Goal: Task Accomplishment & Management: Use online tool/utility

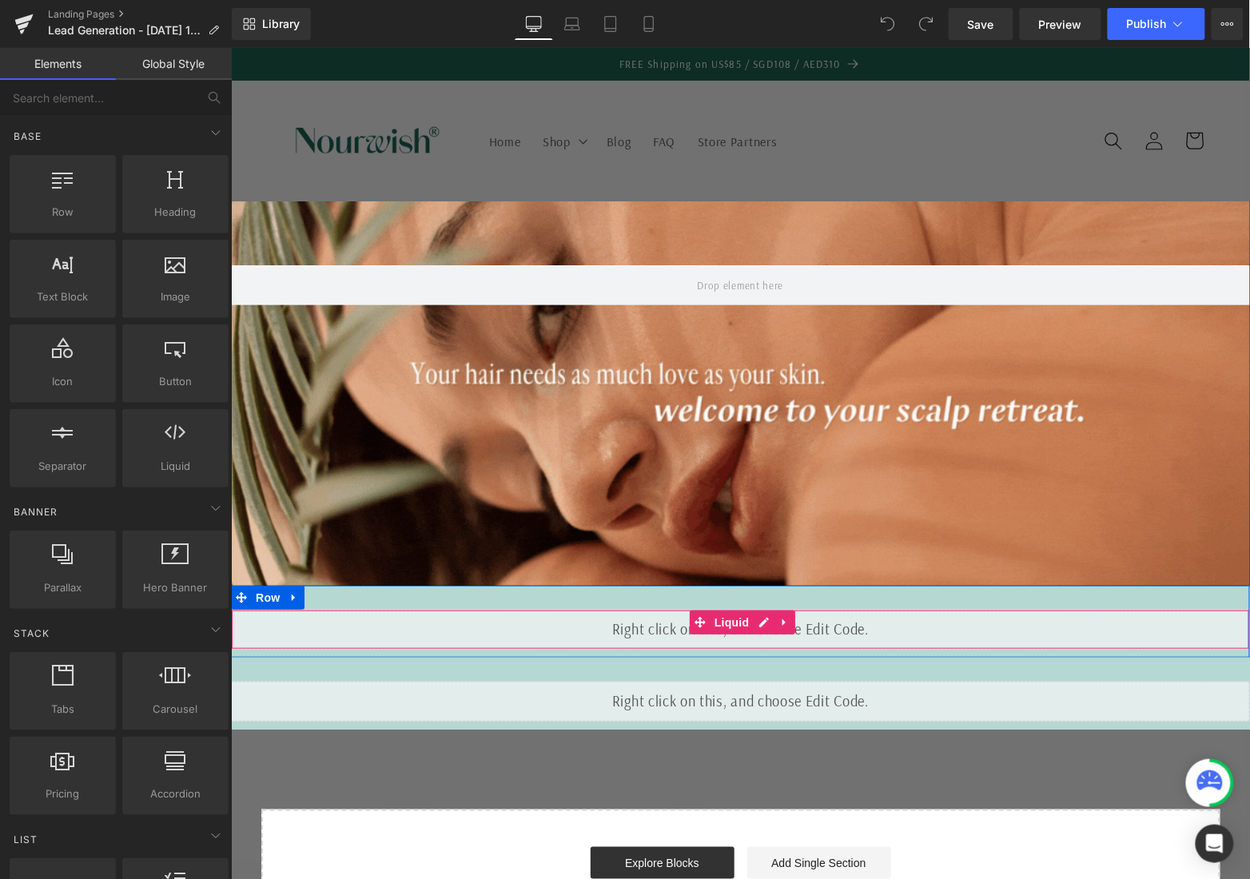
click at [660, 618] on div "Liquid" at bounding box center [739, 629] width 1019 height 40
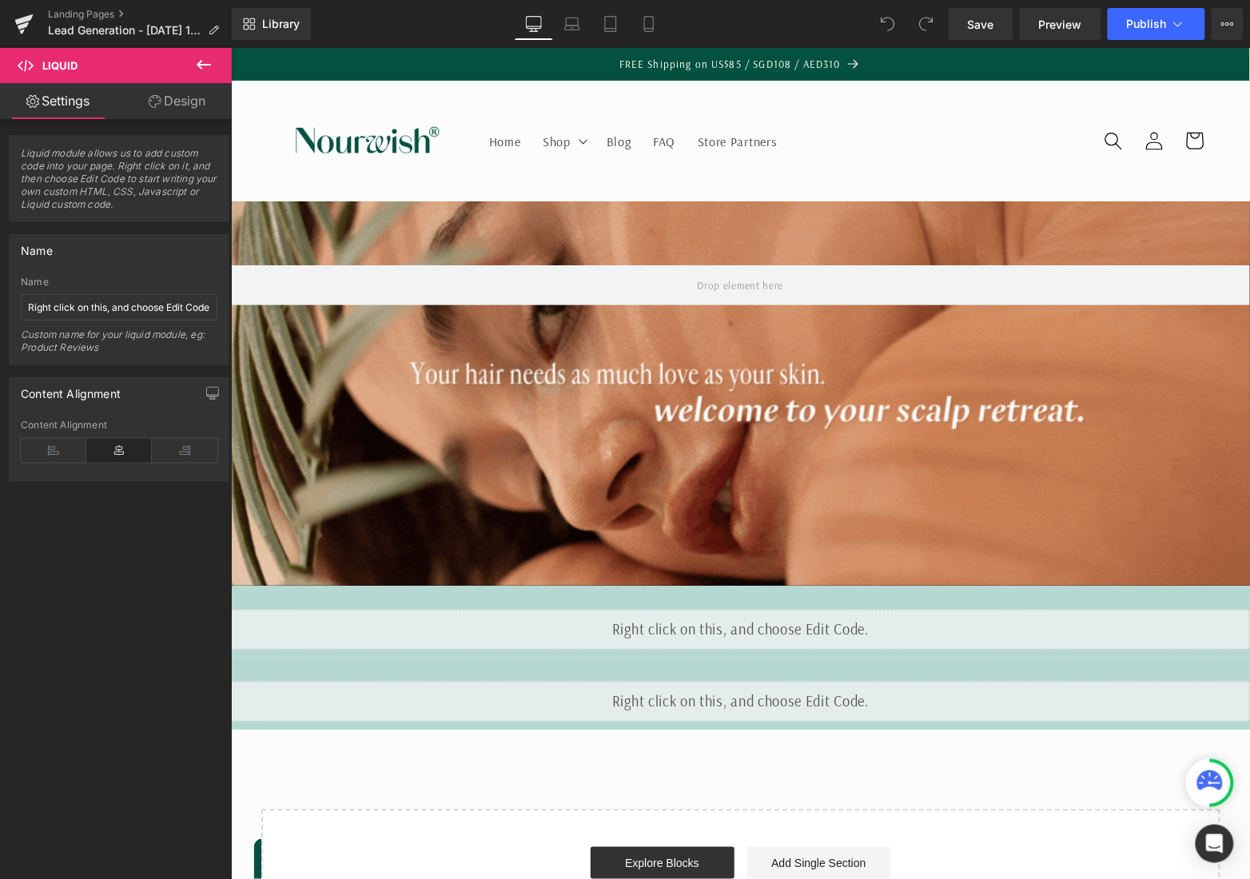
click at [194, 65] on icon at bounding box center [203, 64] width 19 height 19
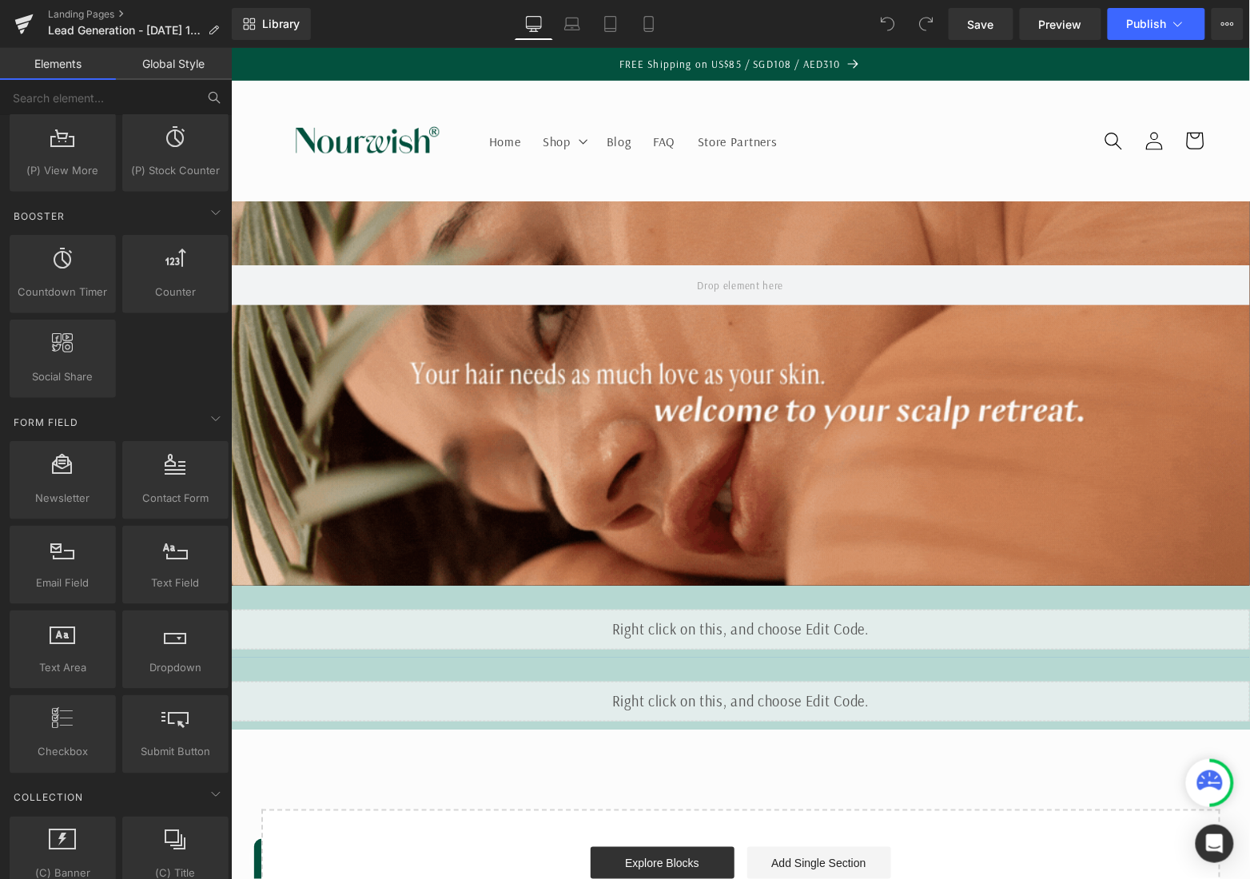
scroll to position [2073, 0]
click at [213, 98] on icon at bounding box center [214, 97] width 14 height 14
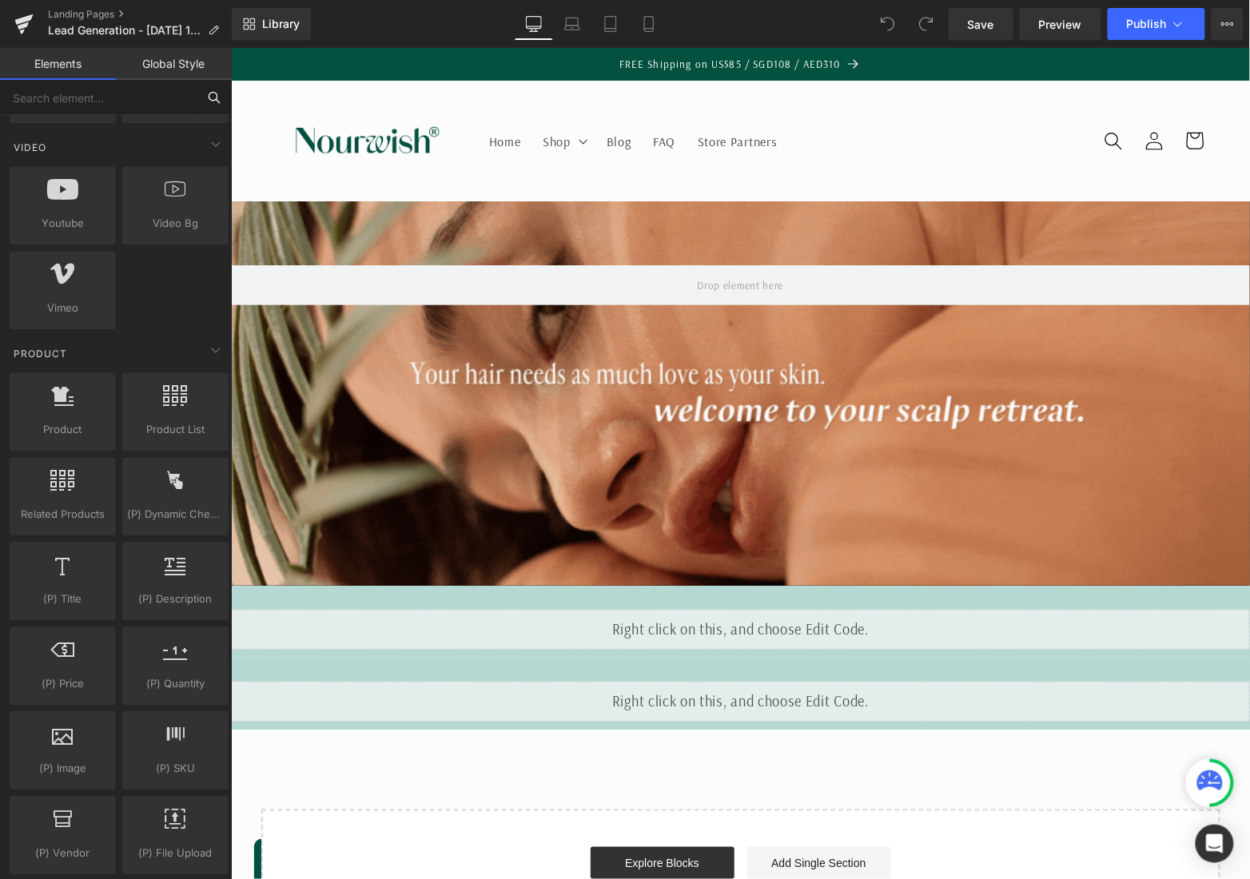
click at [129, 86] on input "text" at bounding box center [98, 97] width 197 height 35
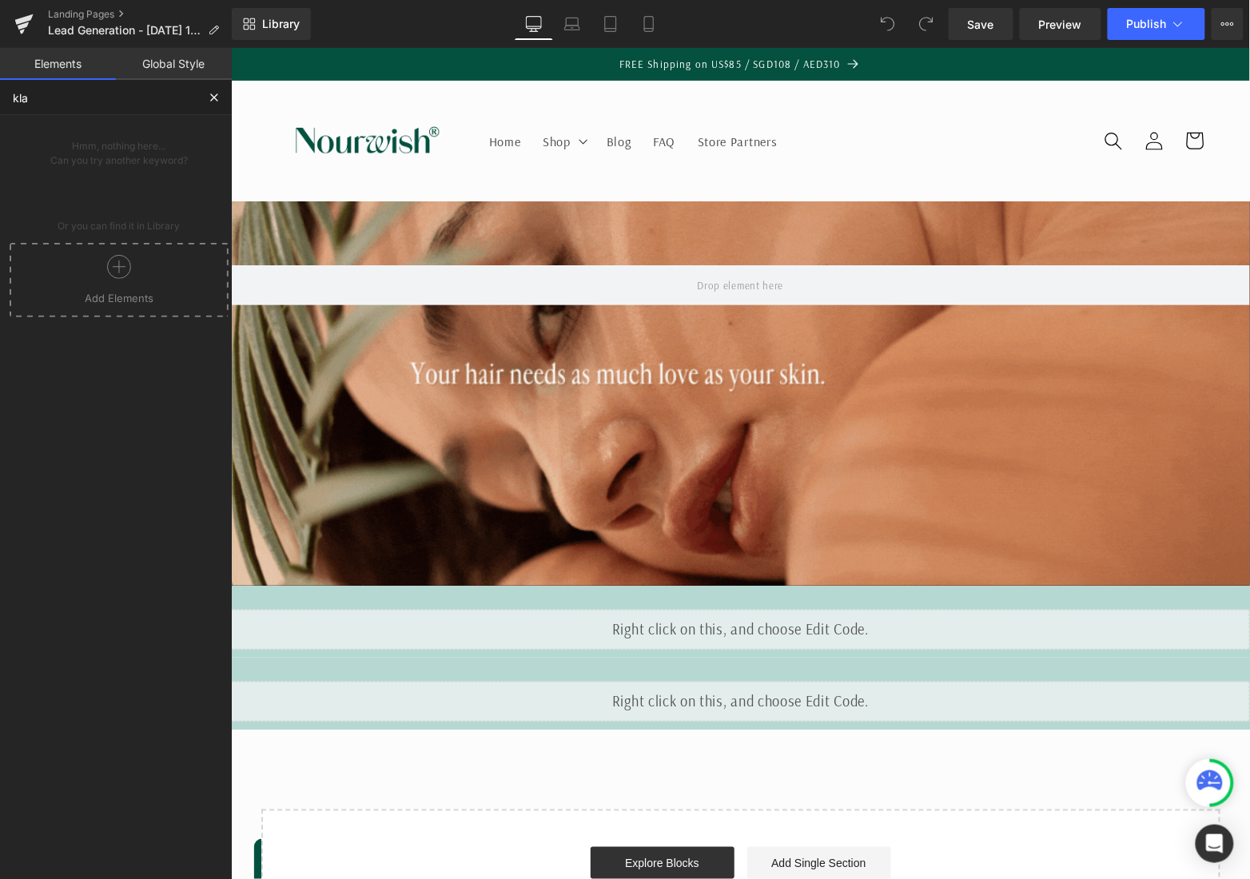
scroll to position [0, 0]
type input "klayviyo"
click at [137, 263] on div at bounding box center [119, 273] width 211 height 36
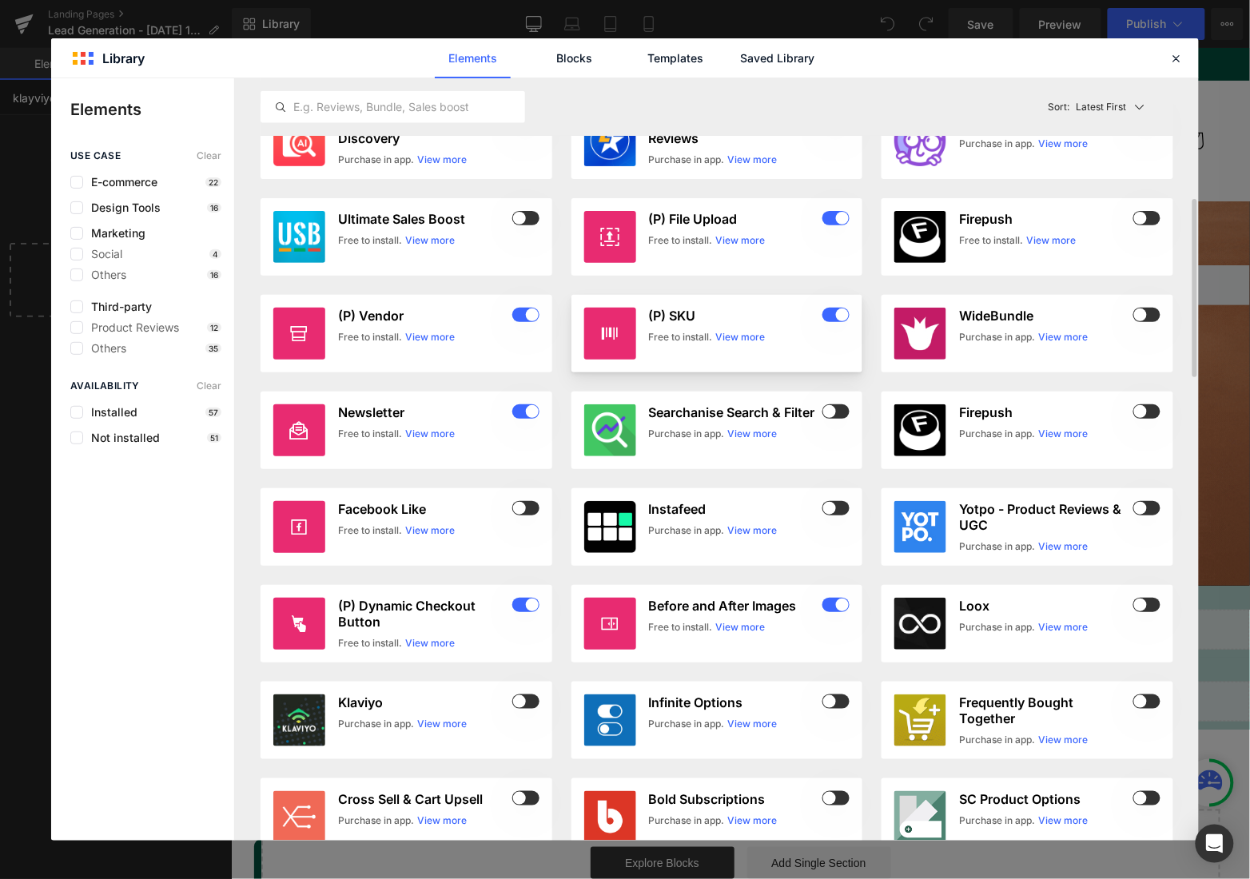
scroll to position [668, 0]
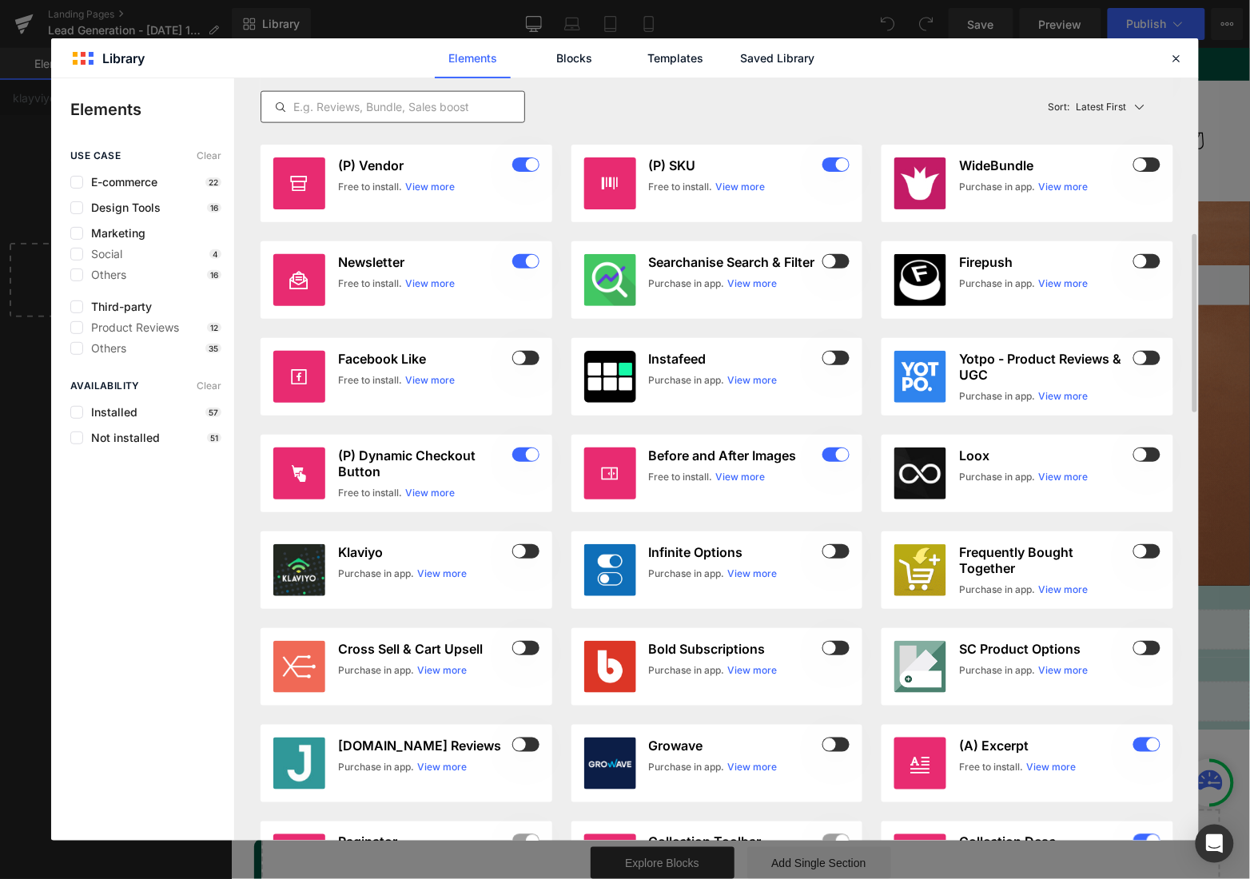
click at [388, 103] on input "text" at bounding box center [392, 106] width 263 height 19
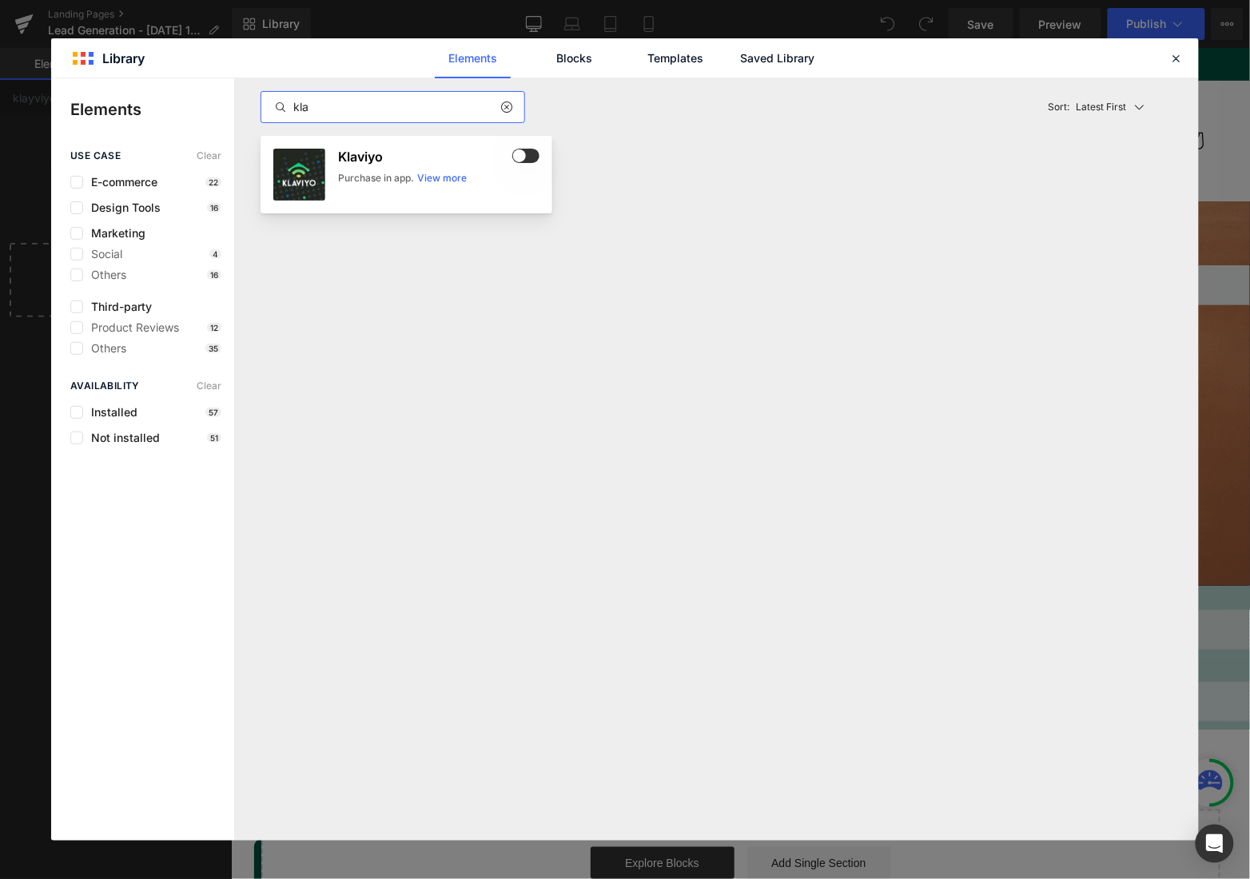
type input "kla"
click at [535, 146] on article "Klaviyo Purchase in app. View more" at bounding box center [406, 175] width 292 height 78
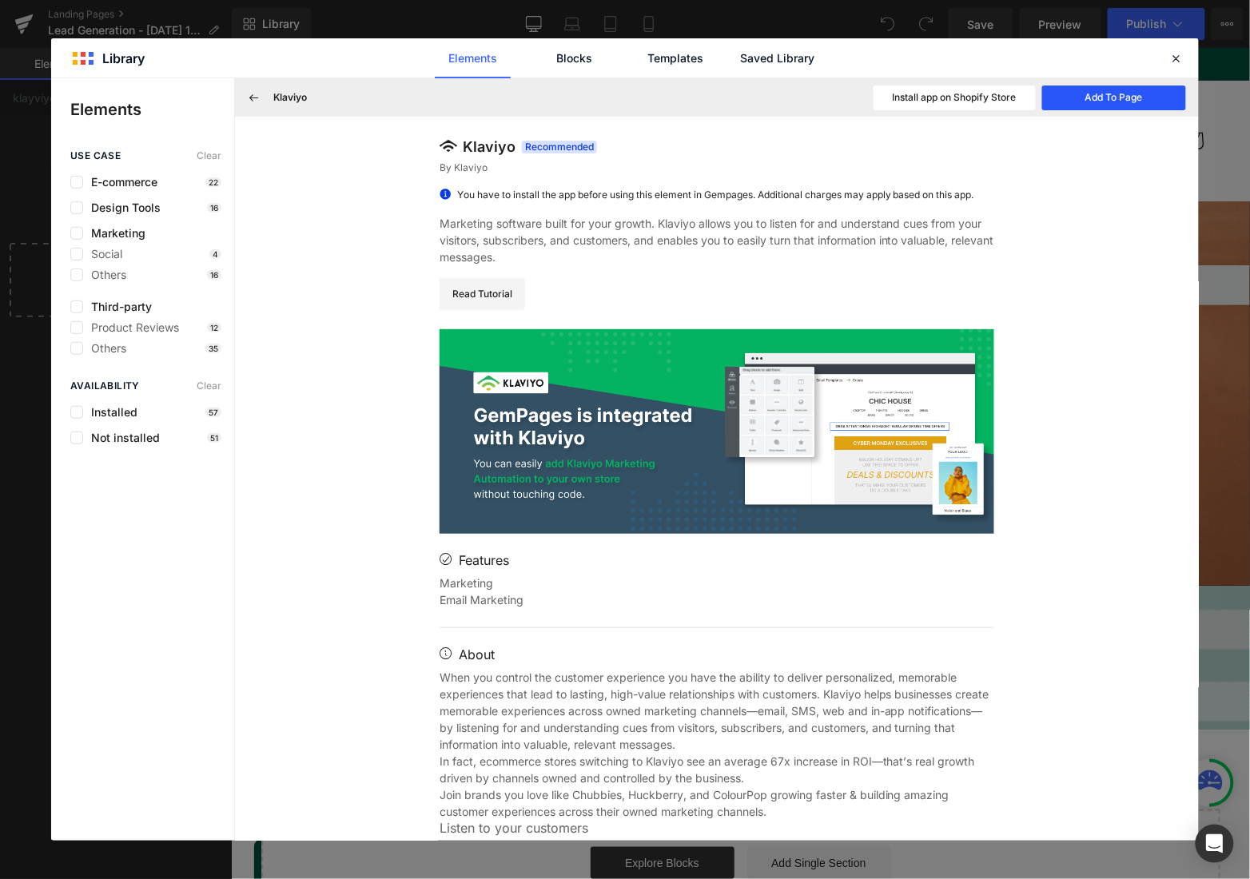
click at [1075, 99] on button "Add To Page" at bounding box center [1114, 97] width 144 height 25
click at [1179, 55] on icon at bounding box center [1176, 58] width 14 height 14
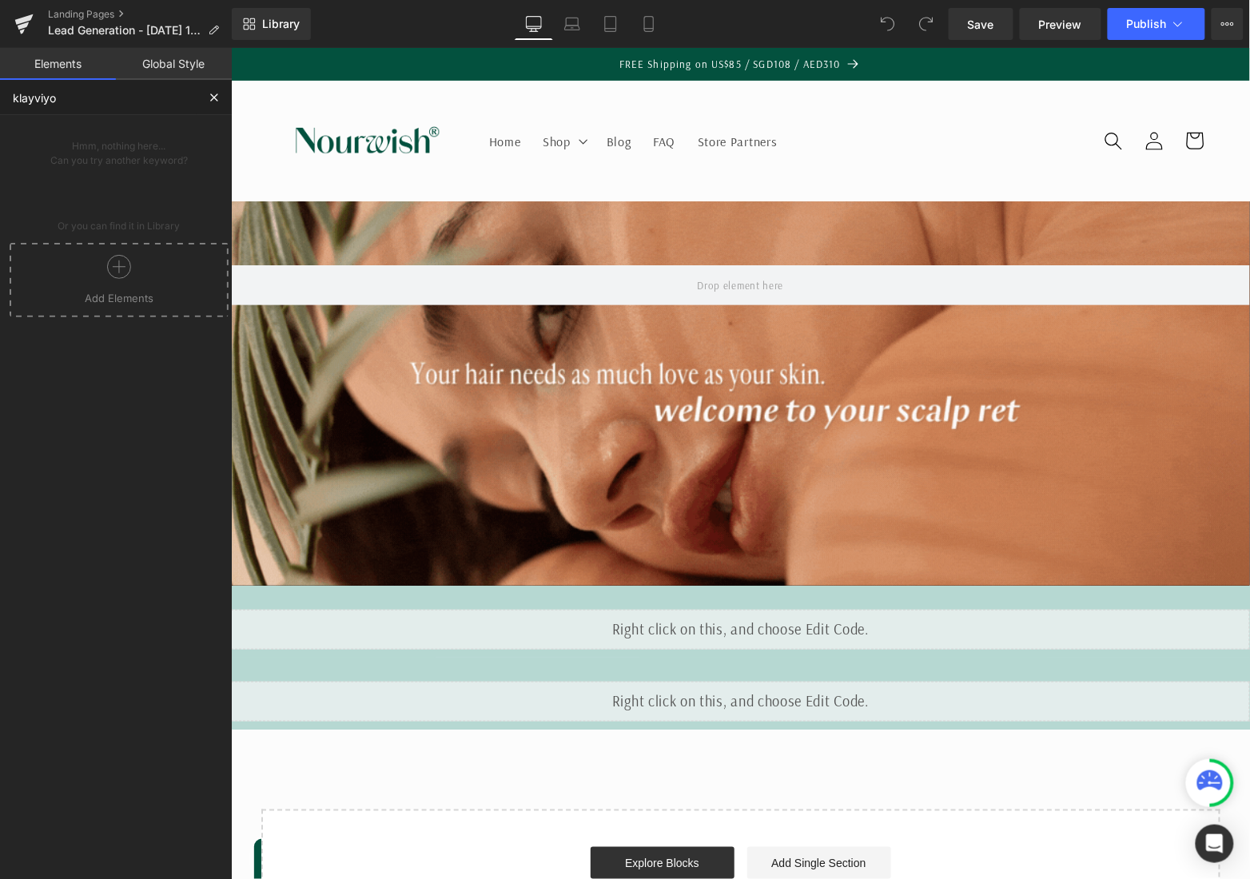
click at [118, 97] on input "klayviyo" at bounding box center [98, 97] width 197 height 35
type input "kla"
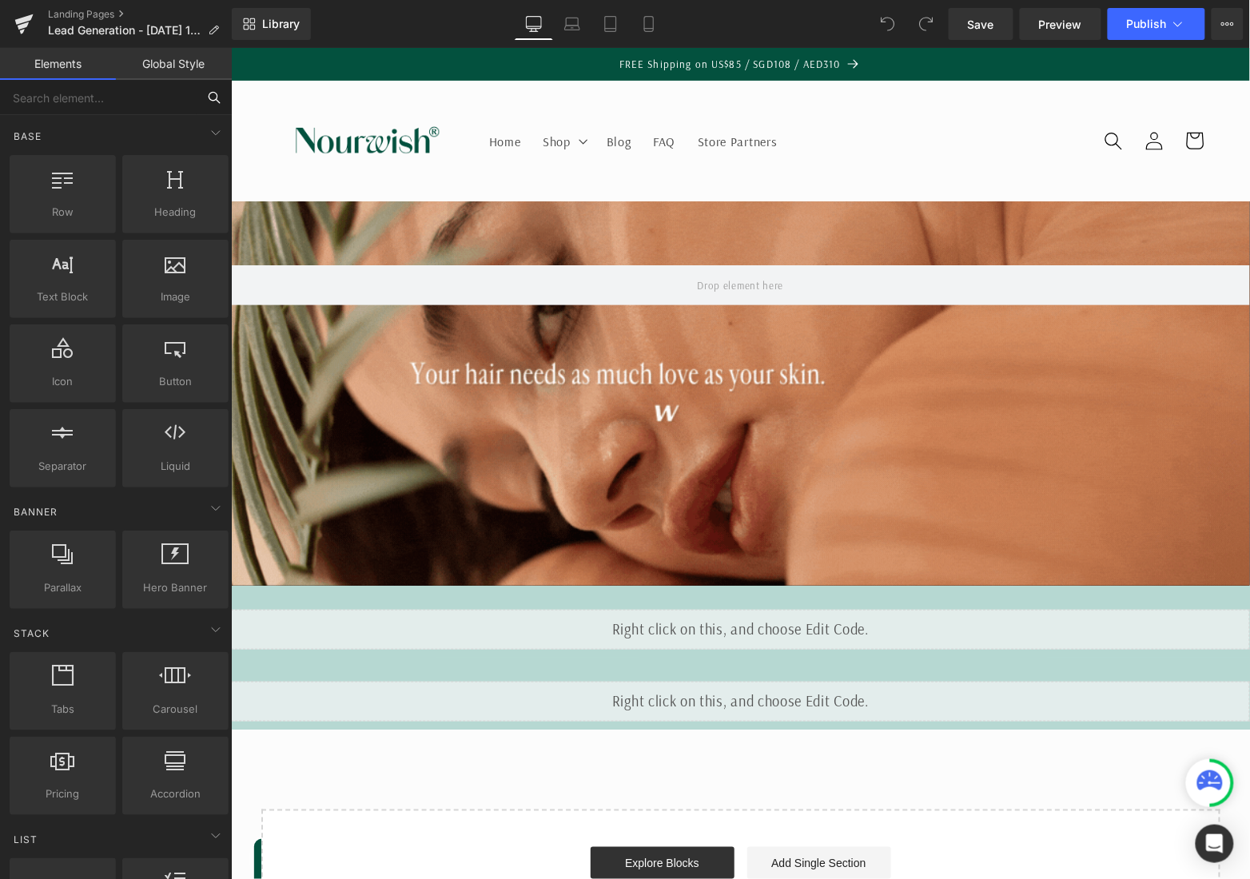
click at [158, 102] on input "text" at bounding box center [98, 97] width 197 height 35
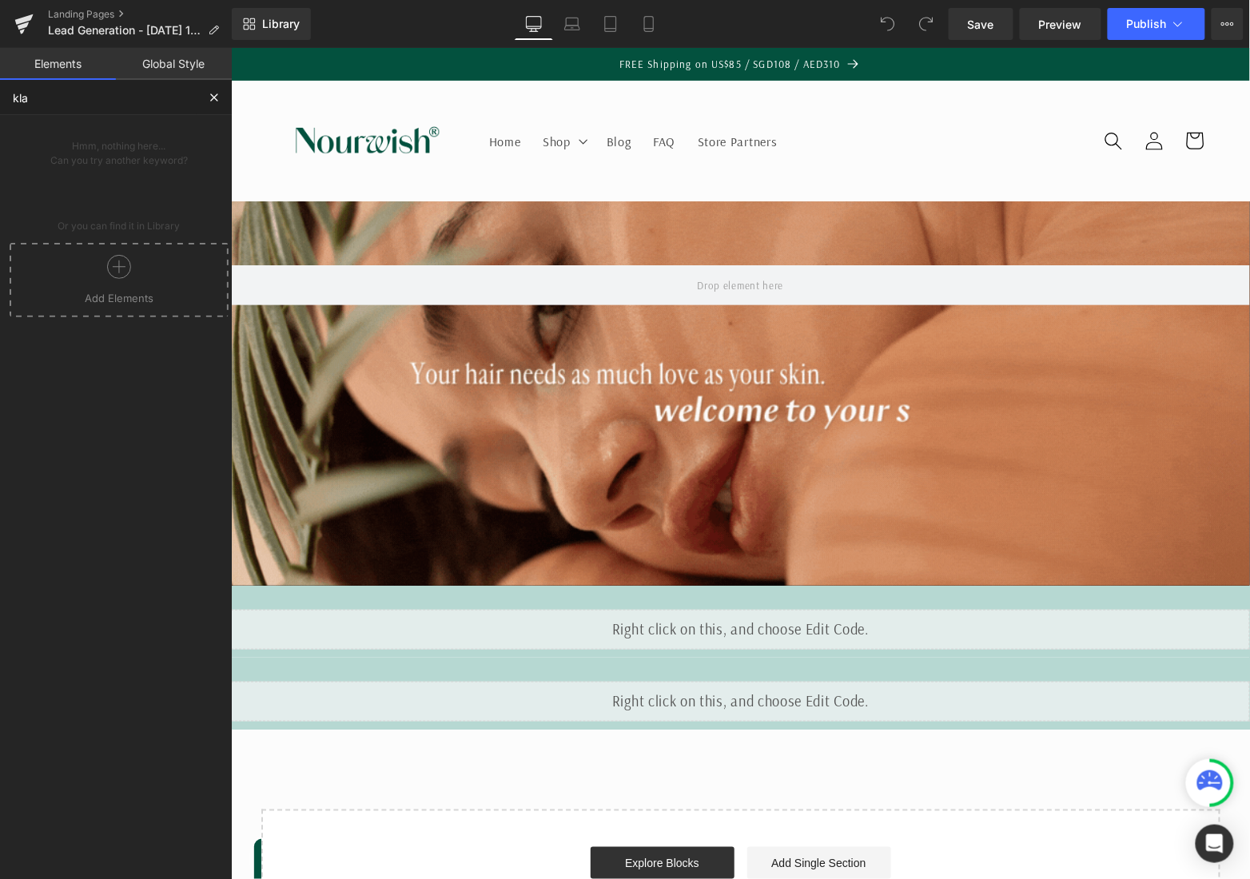
type input "kla"
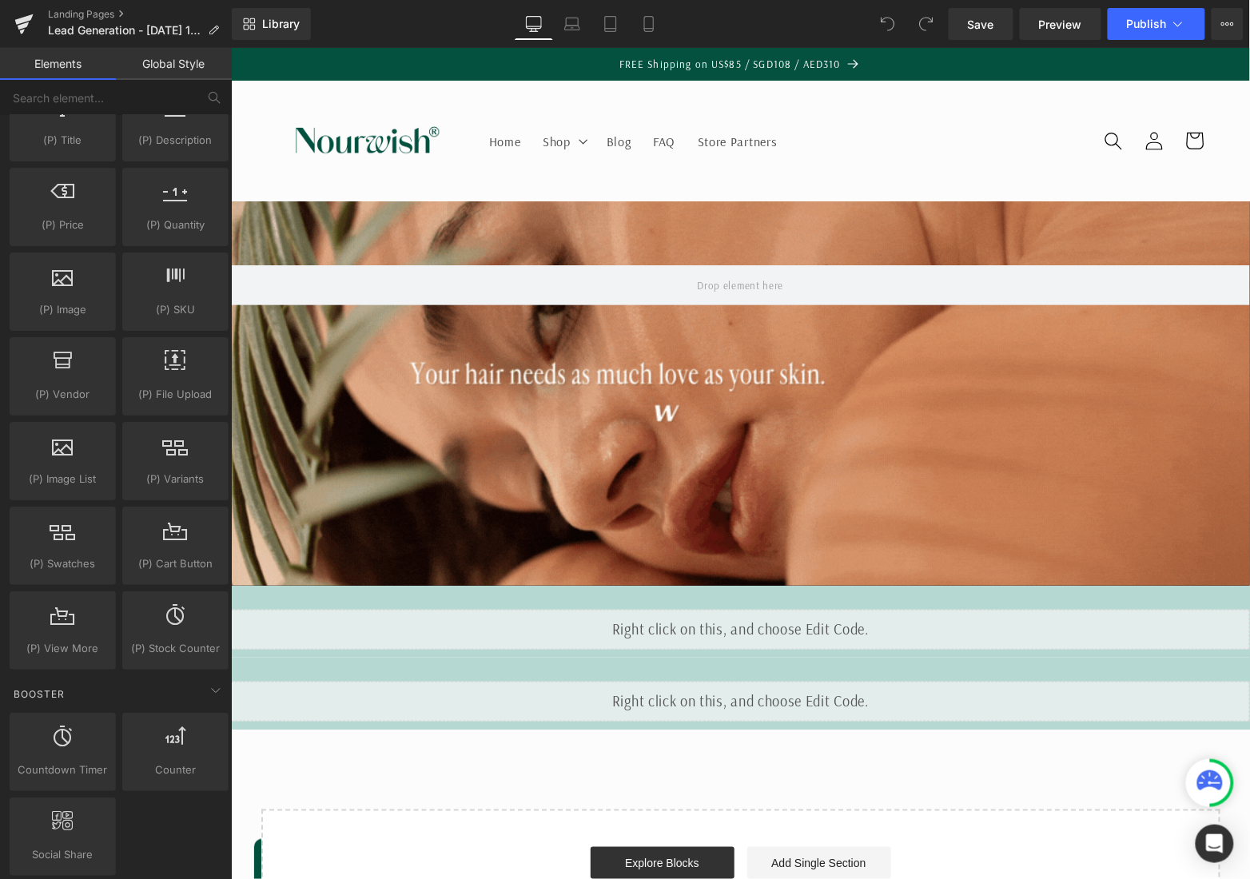
scroll to position [2240, 0]
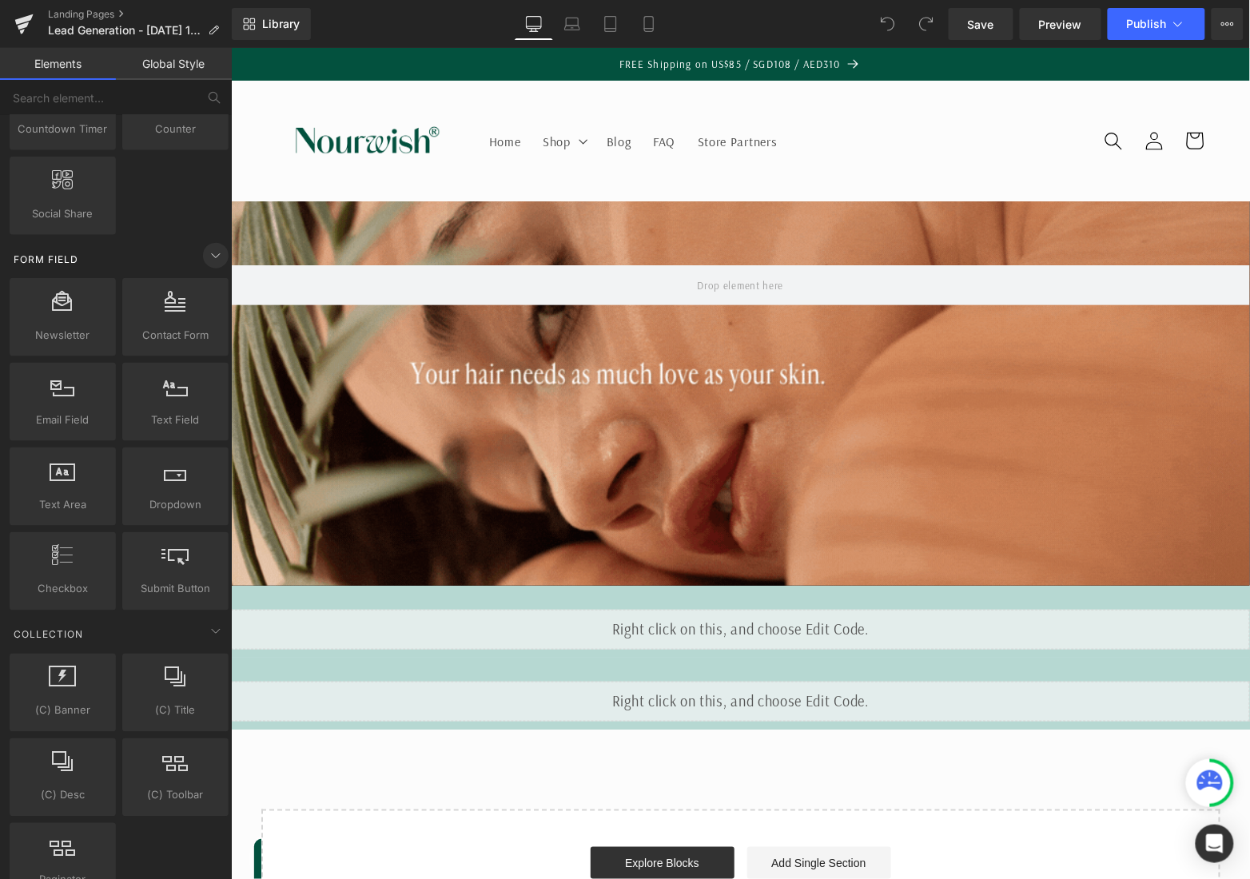
click at [209, 246] on icon at bounding box center [215, 255] width 19 height 19
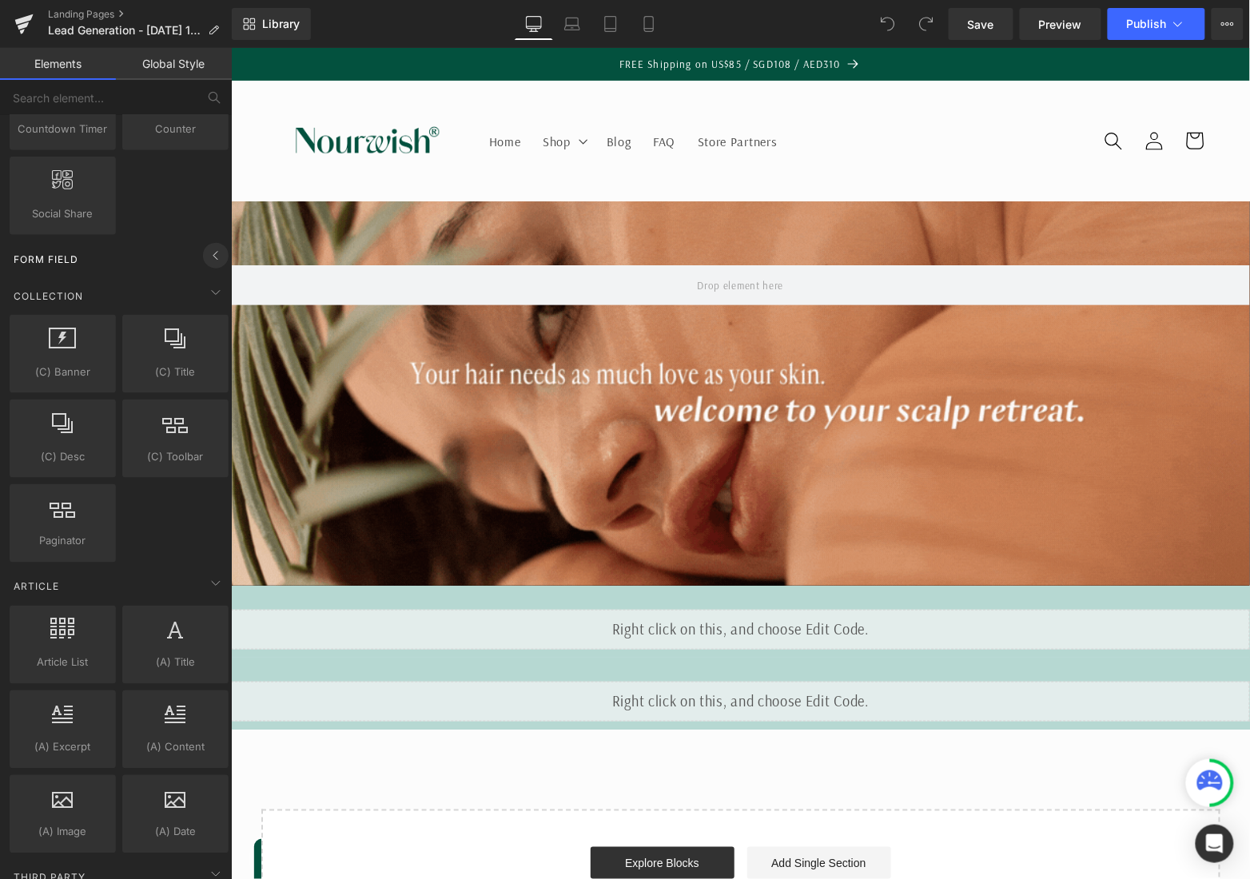
click at [213, 252] on icon at bounding box center [215, 256] width 4 height 8
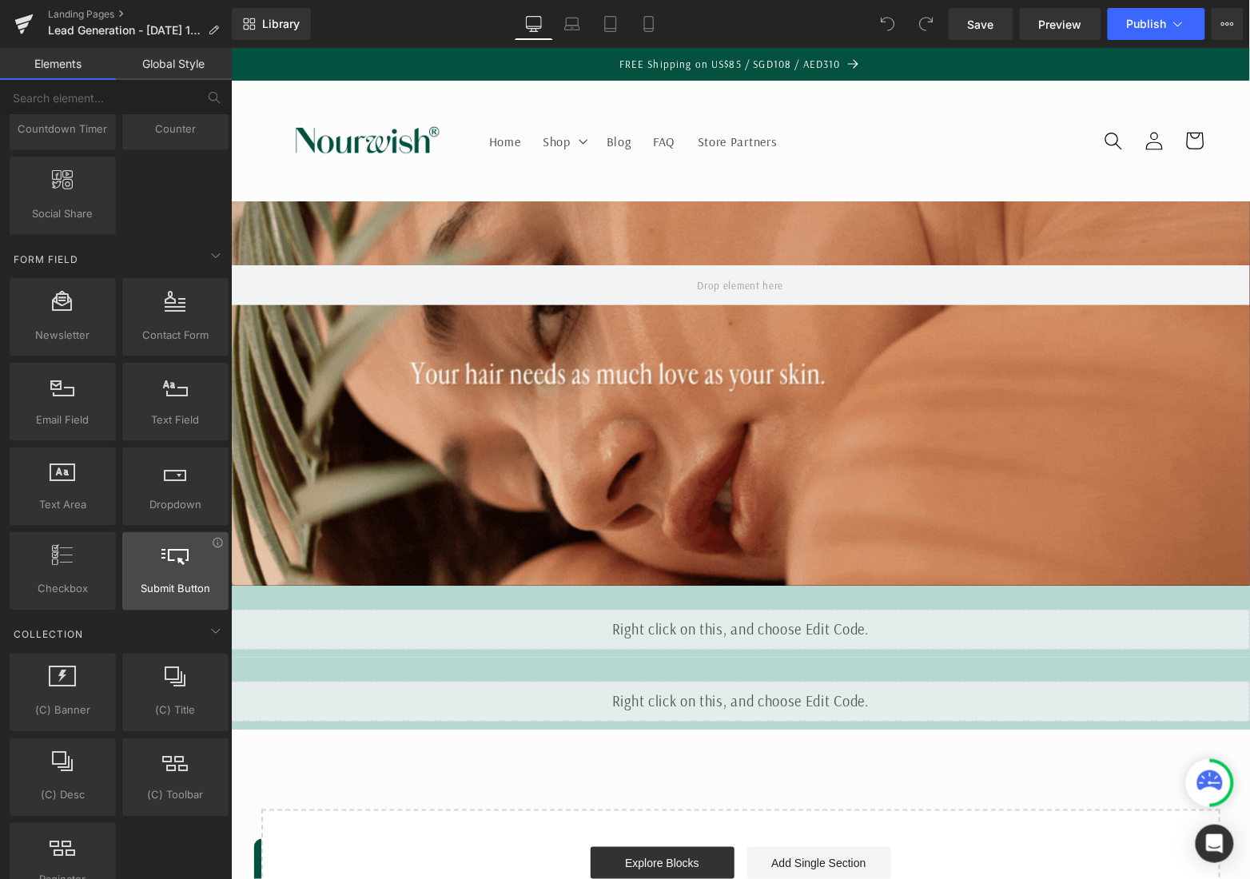
scroll to position [2818, 0]
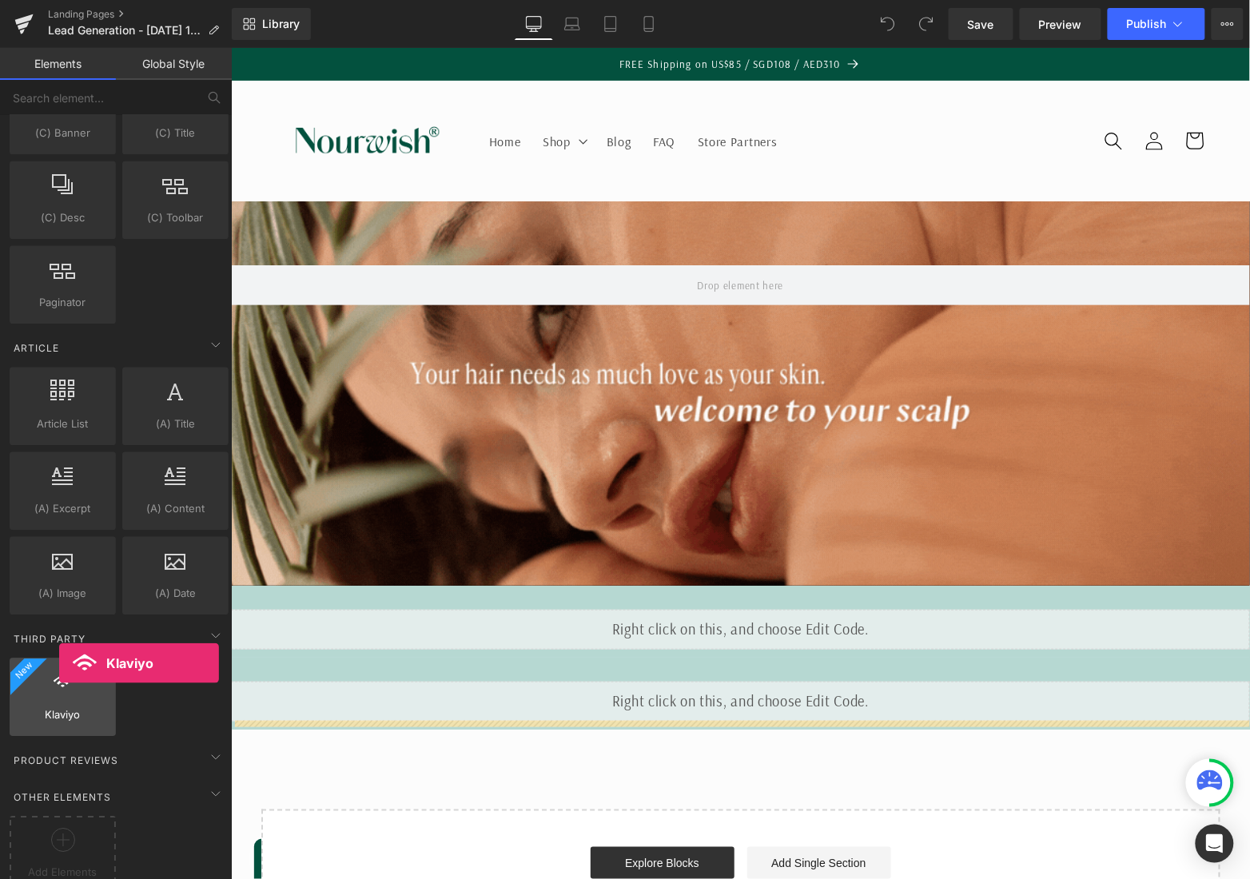
drag, startPoint x: 66, startPoint y: 695, endPoint x: 50, endPoint y: 664, distance: 35.0
click at [50, 664] on div "Klaviyo klaviyo,form,signup" at bounding box center [63, 697] width 106 height 78
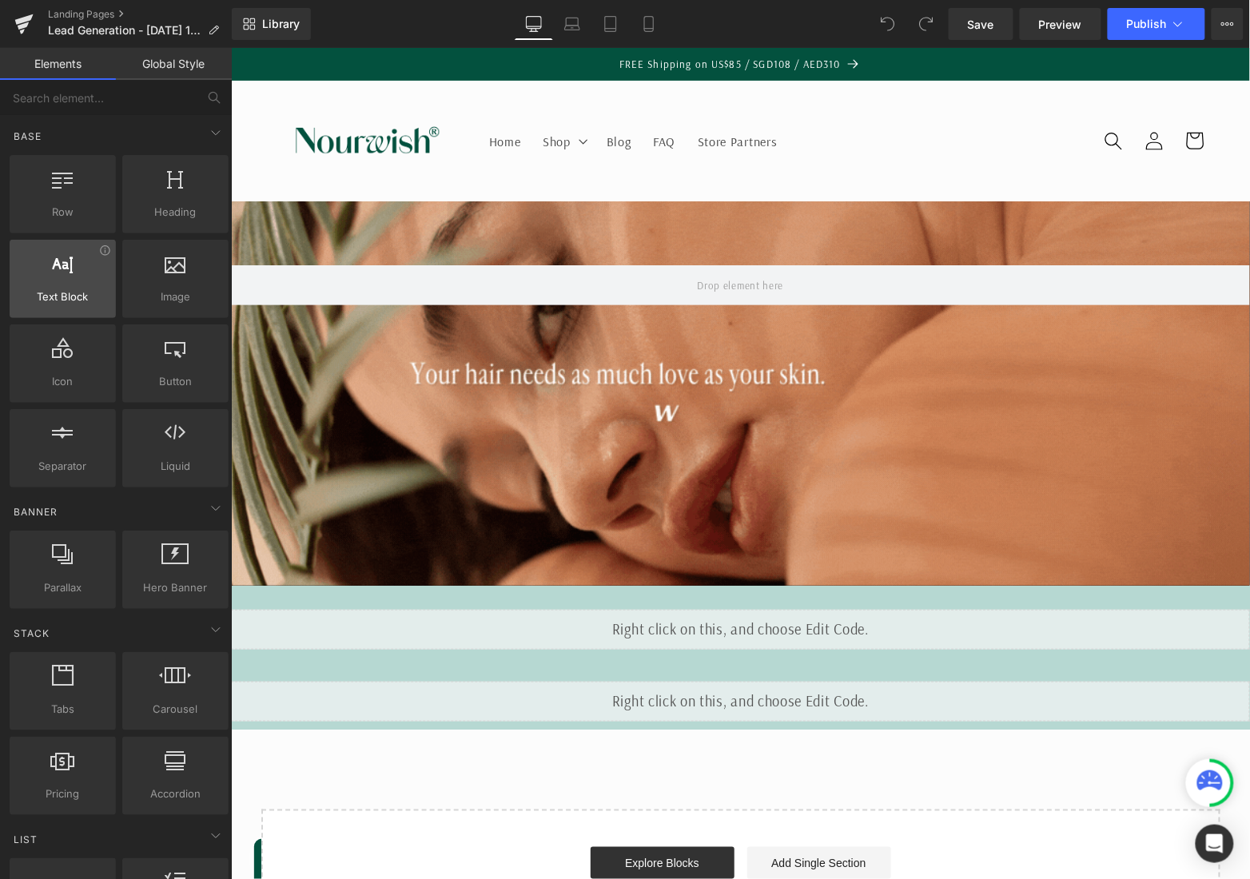
scroll to position [0, 0]
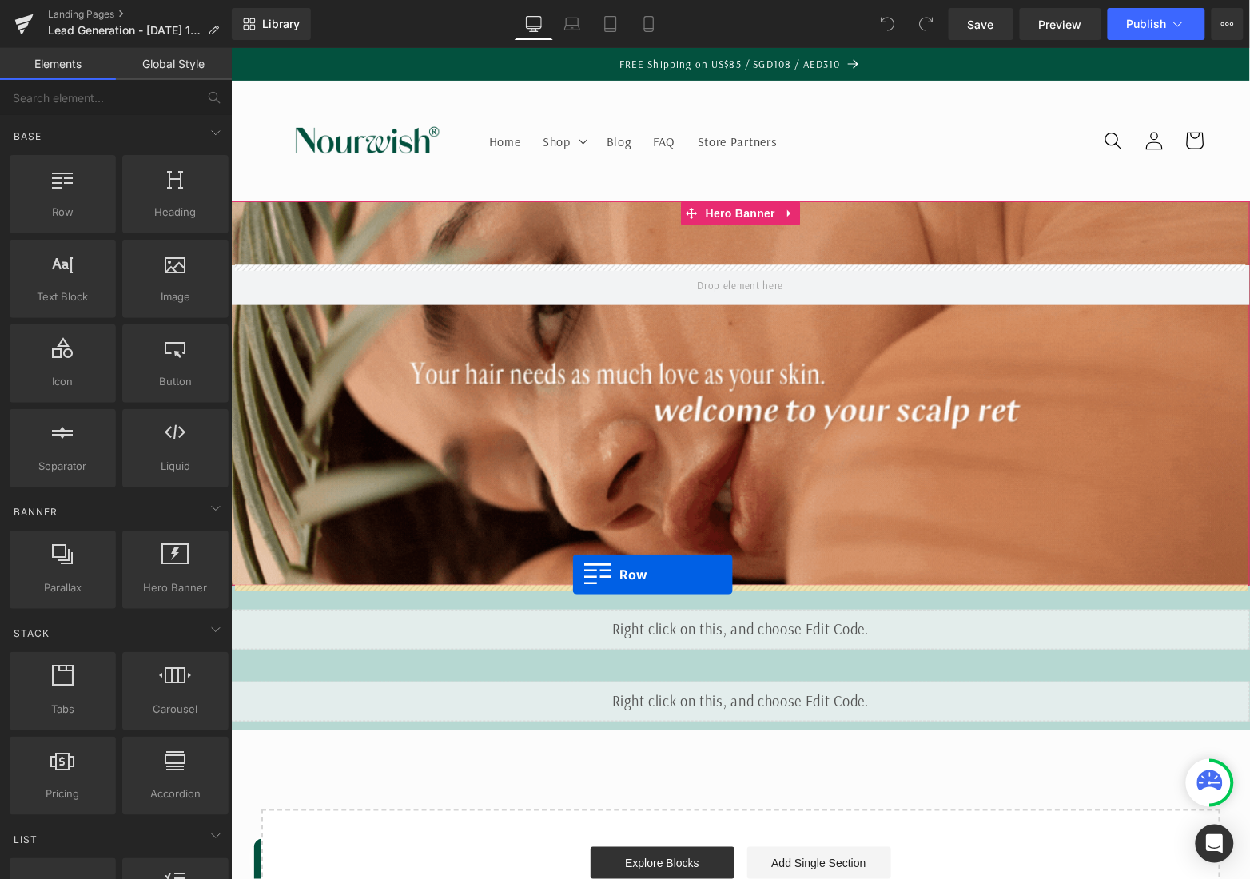
drag, startPoint x: 264, startPoint y: 333, endPoint x: 569, endPoint y: 573, distance: 388.1
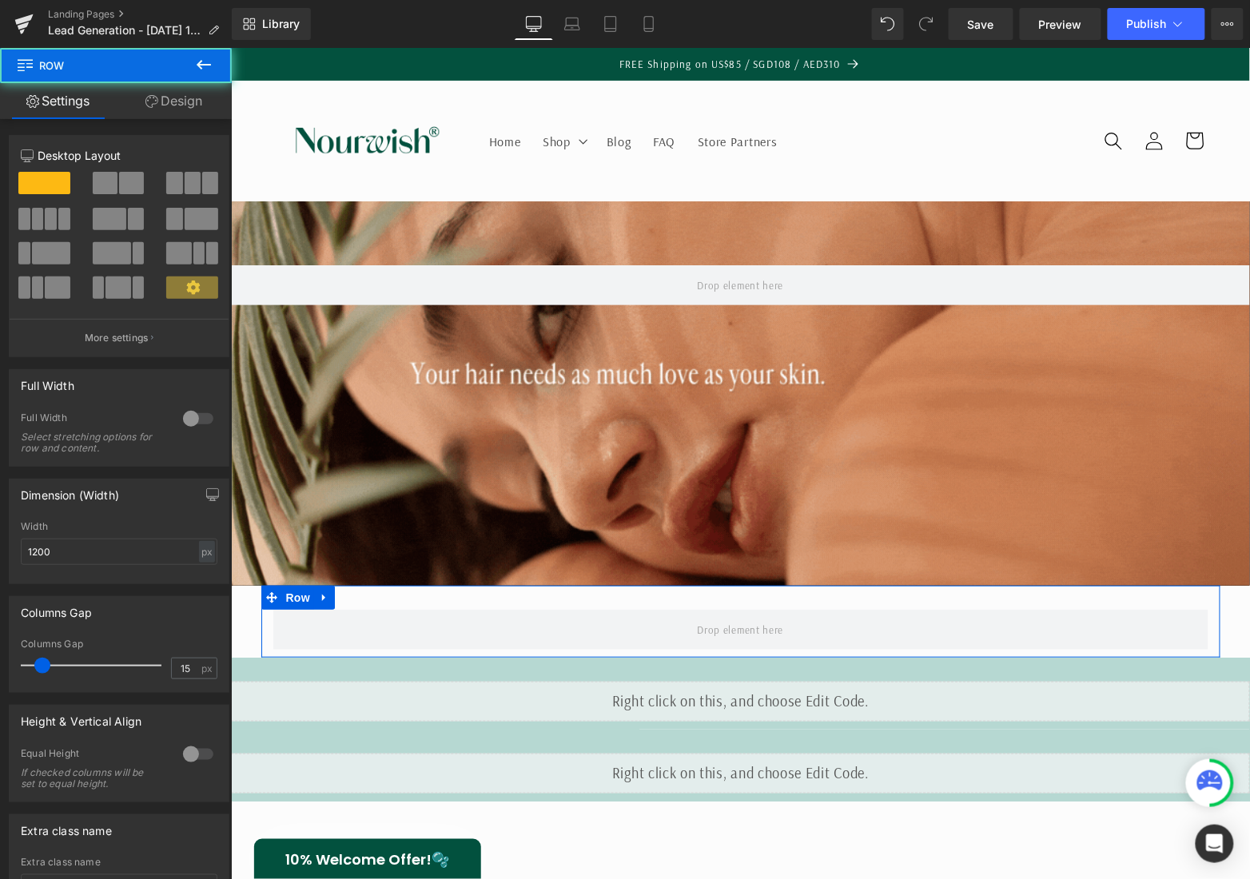
scroll to position [129, 0]
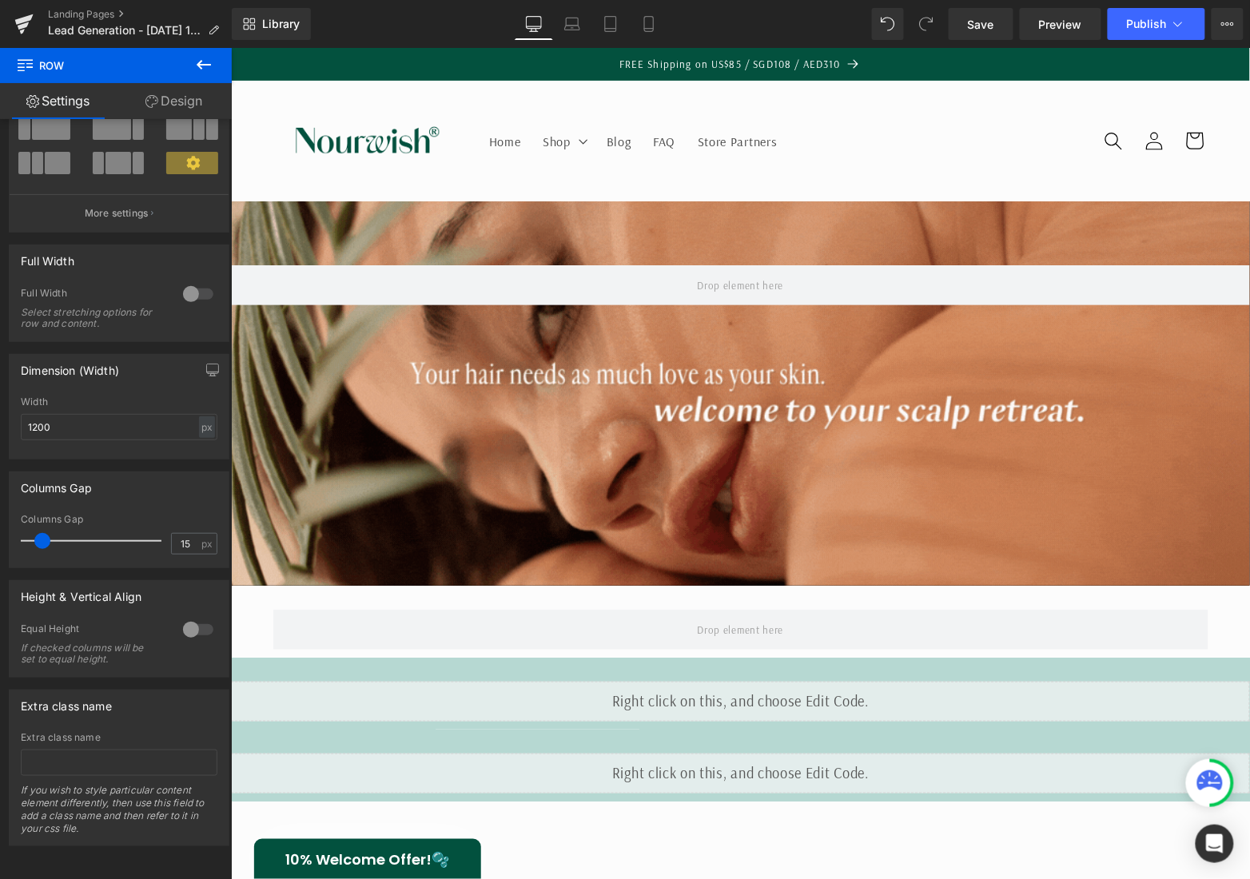
click at [207, 66] on icon at bounding box center [204, 65] width 14 height 10
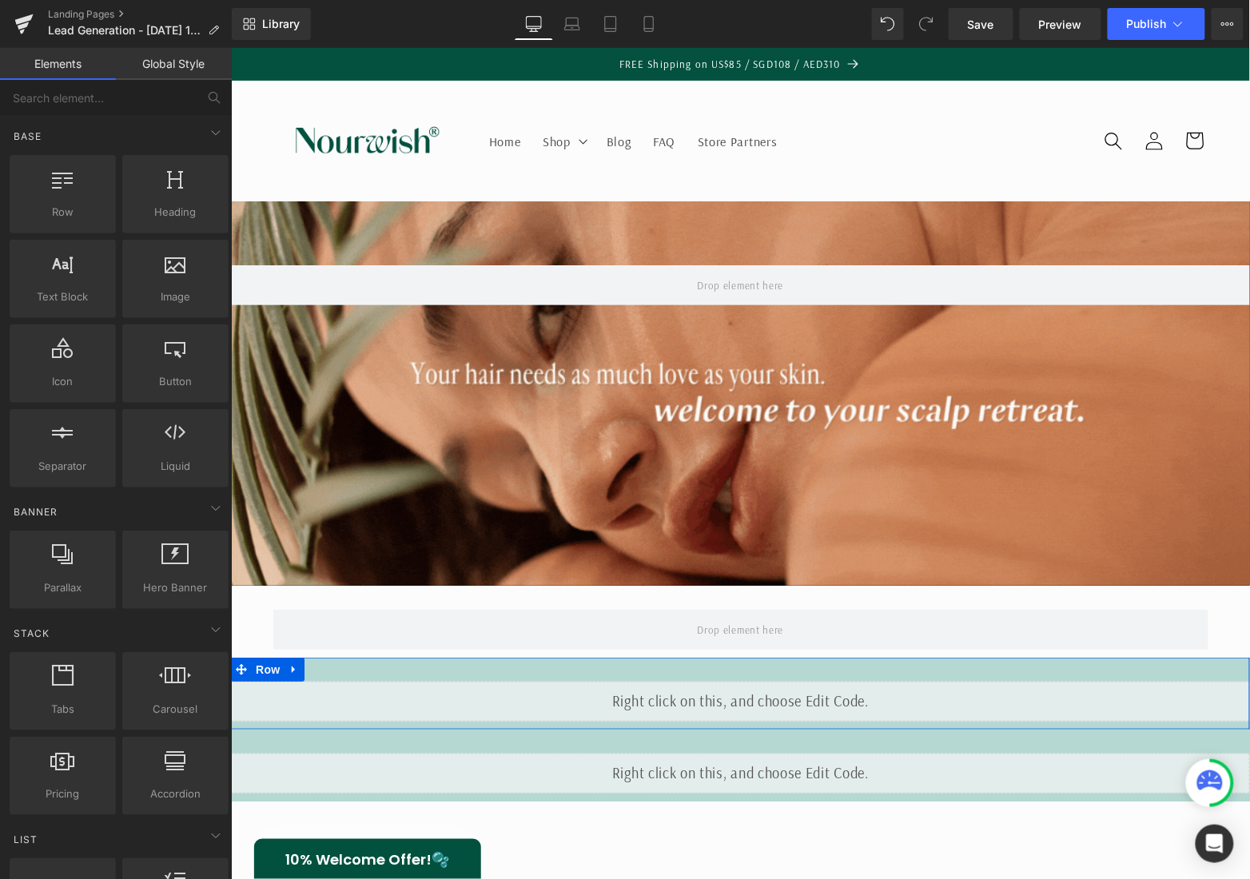
click at [414, 668] on div "Liquid Row" at bounding box center [739, 693] width 1019 height 72
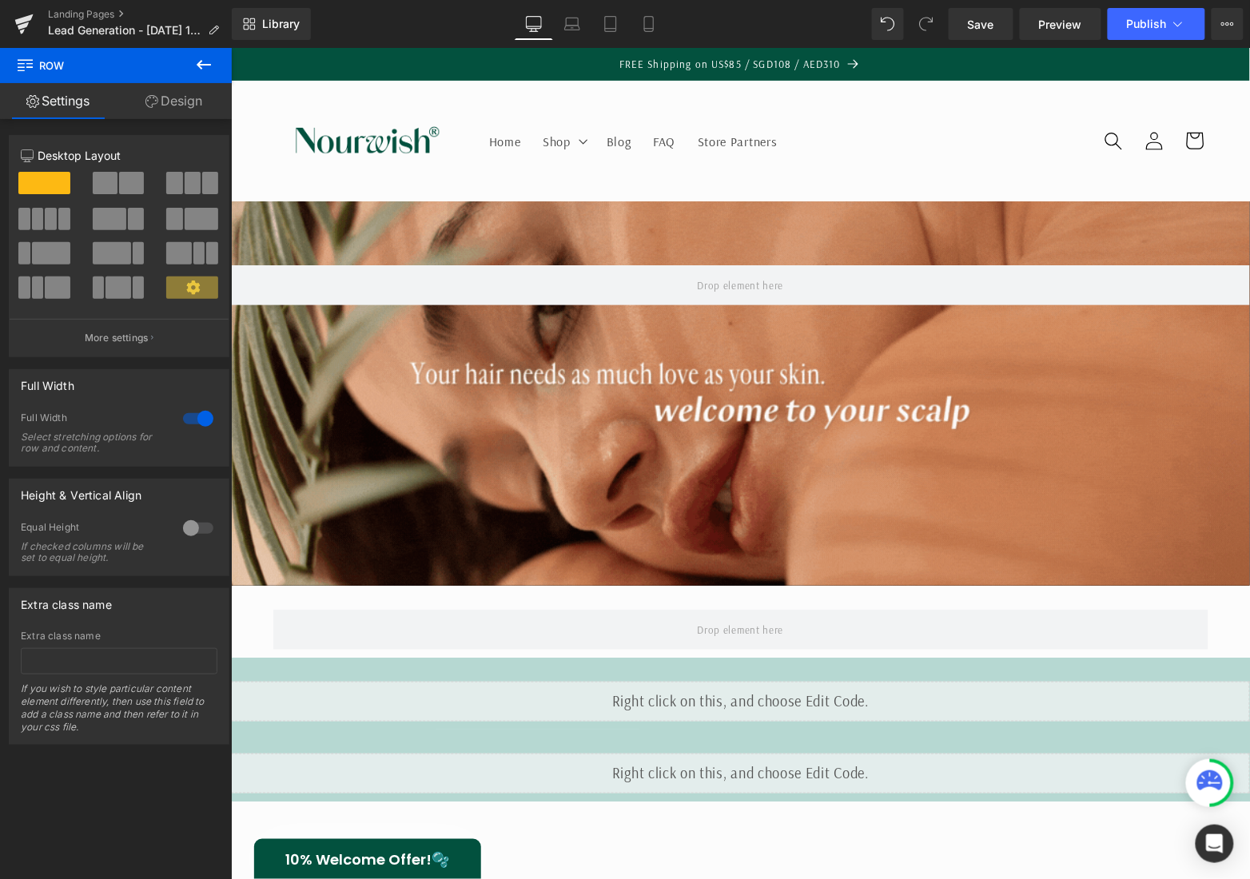
click at [231, 81] on button at bounding box center [204, 65] width 56 height 35
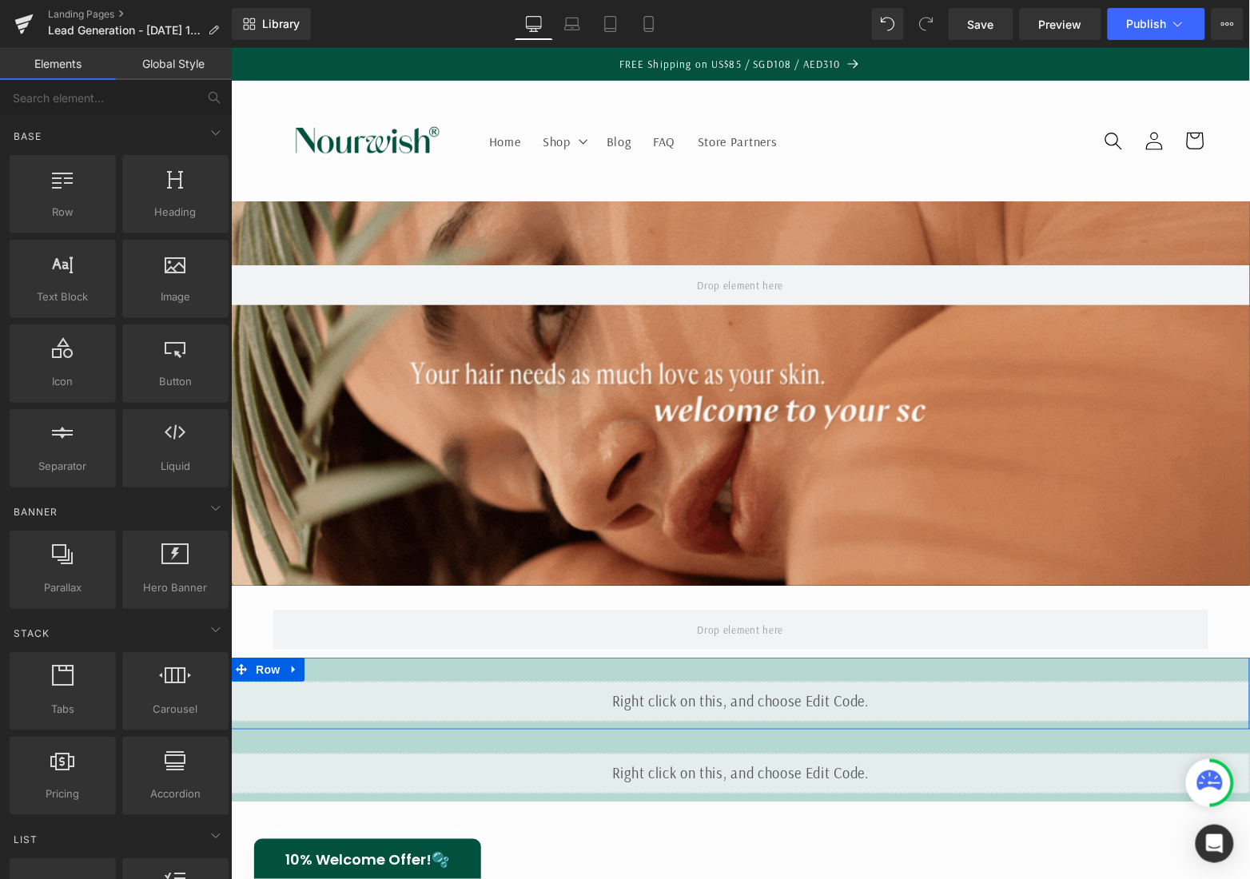
click at [403, 662] on div "Liquid Row" at bounding box center [739, 693] width 1019 height 72
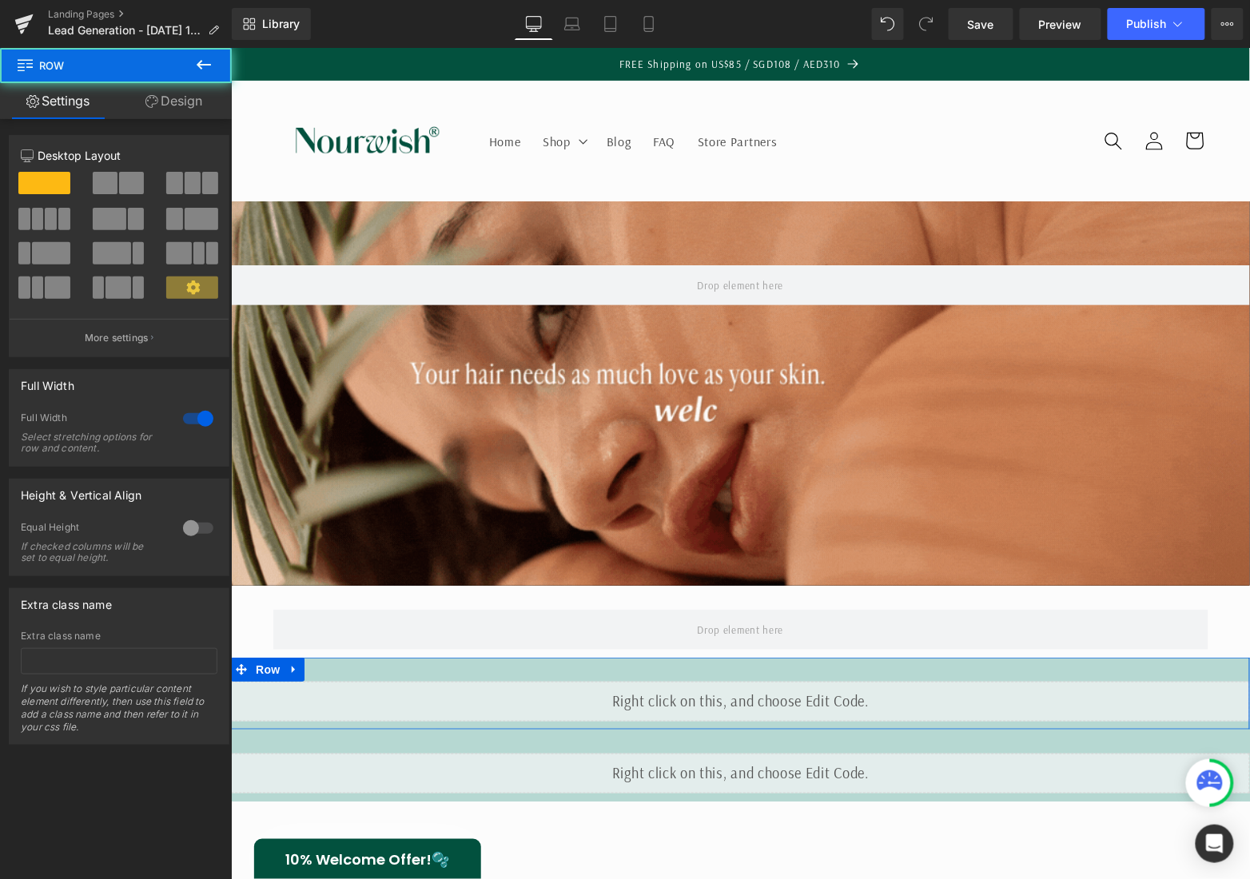
click at [216, 109] on link "Design" at bounding box center [174, 101] width 116 height 36
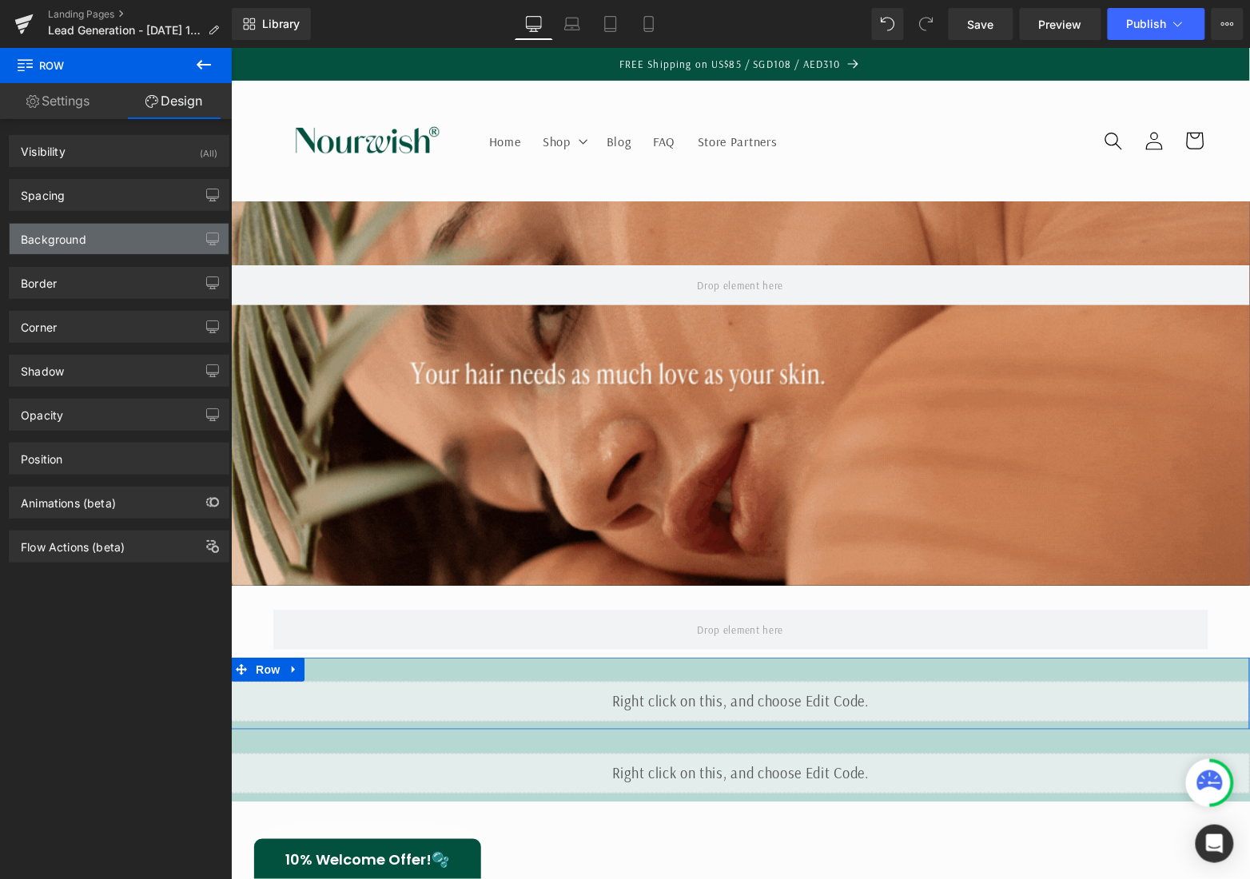
click at [134, 238] on div "Background" at bounding box center [119, 239] width 219 height 30
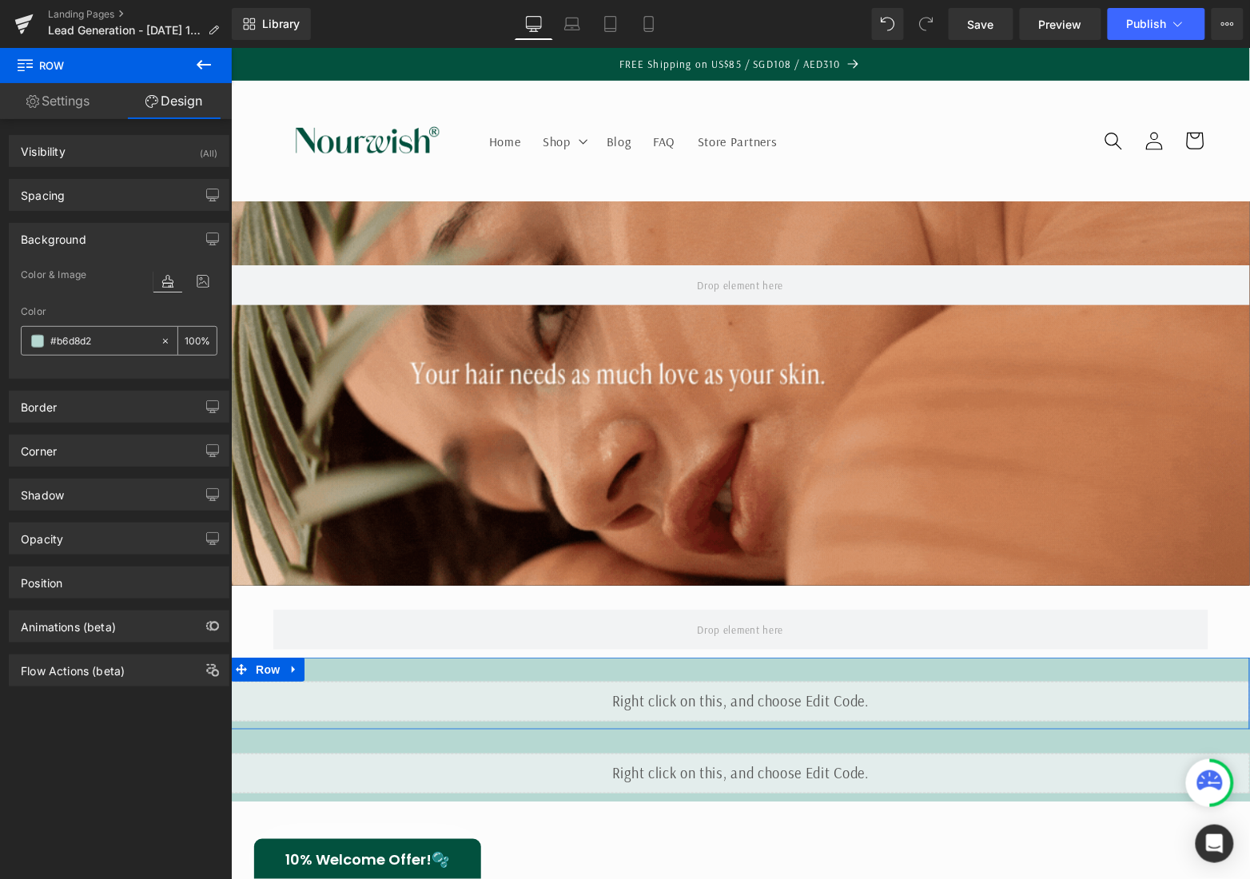
click at [105, 332] on input "#b6d8d2" at bounding box center [101, 341] width 102 height 18
click at [105, 336] on input "#b6d8d2" at bounding box center [101, 341] width 102 height 18
click at [111, 341] on input "#b6d8d2" at bounding box center [101, 341] width 102 height 18
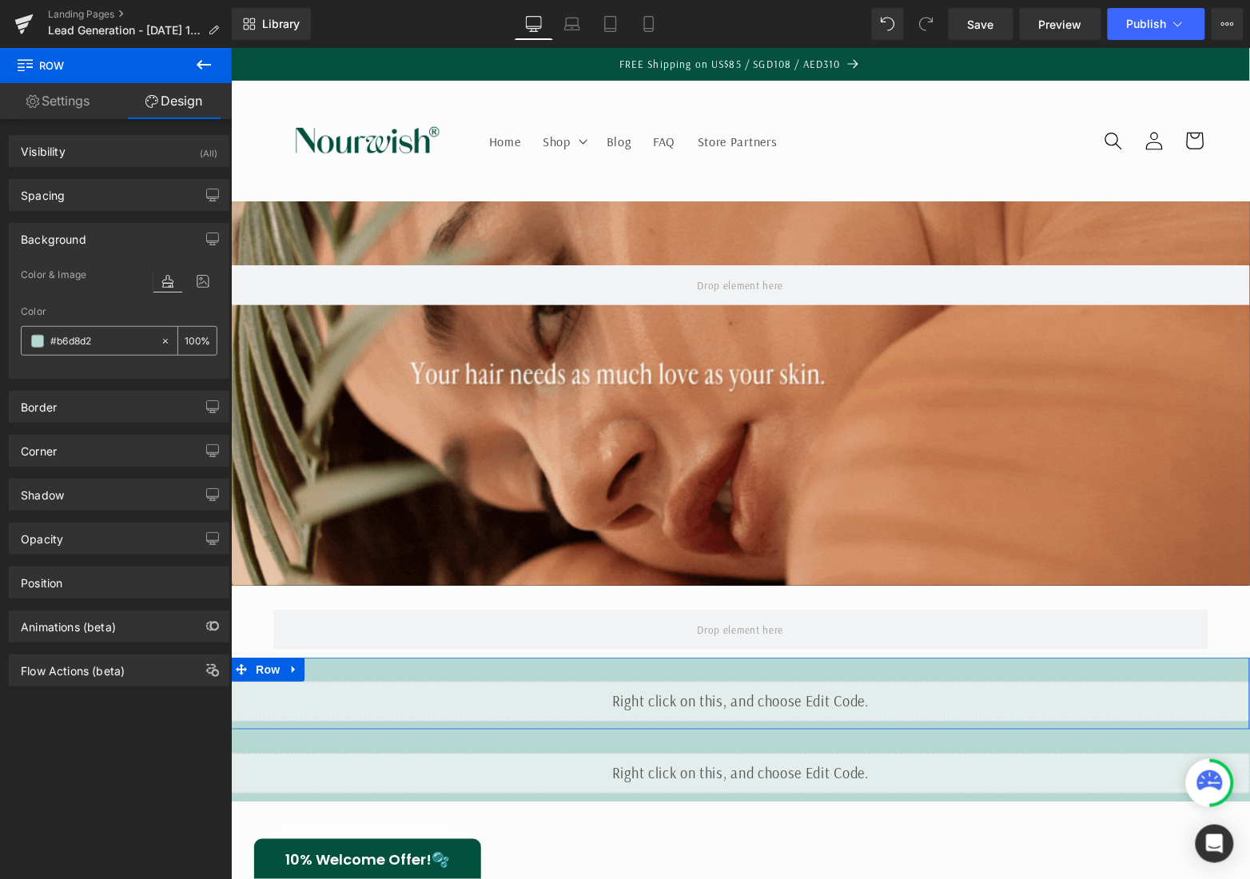
click at [111, 341] on input "#b6d8d2" at bounding box center [101, 341] width 102 height 18
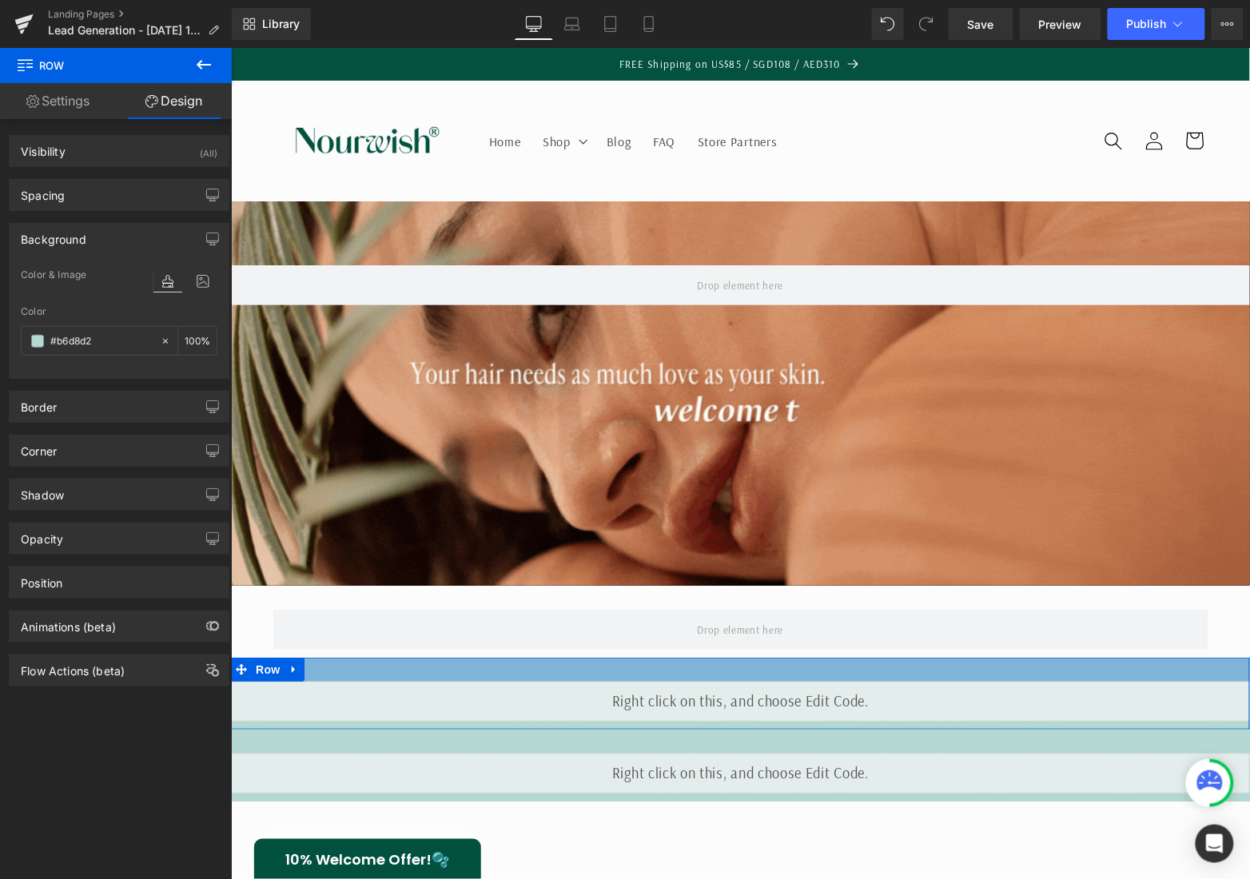
click at [469, 658] on div at bounding box center [739, 669] width 1019 height 24
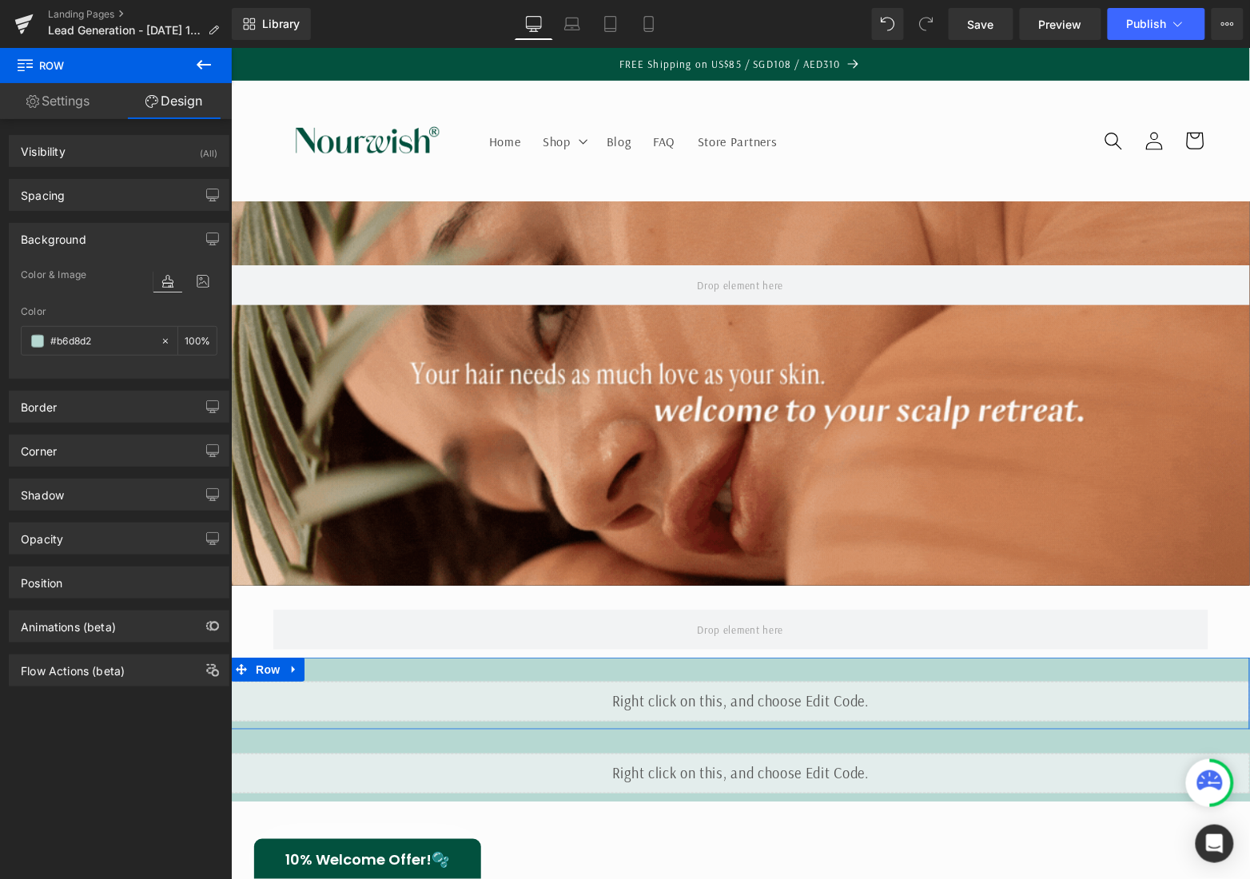
click at [466, 688] on div "Liquid" at bounding box center [739, 701] width 1019 height 40
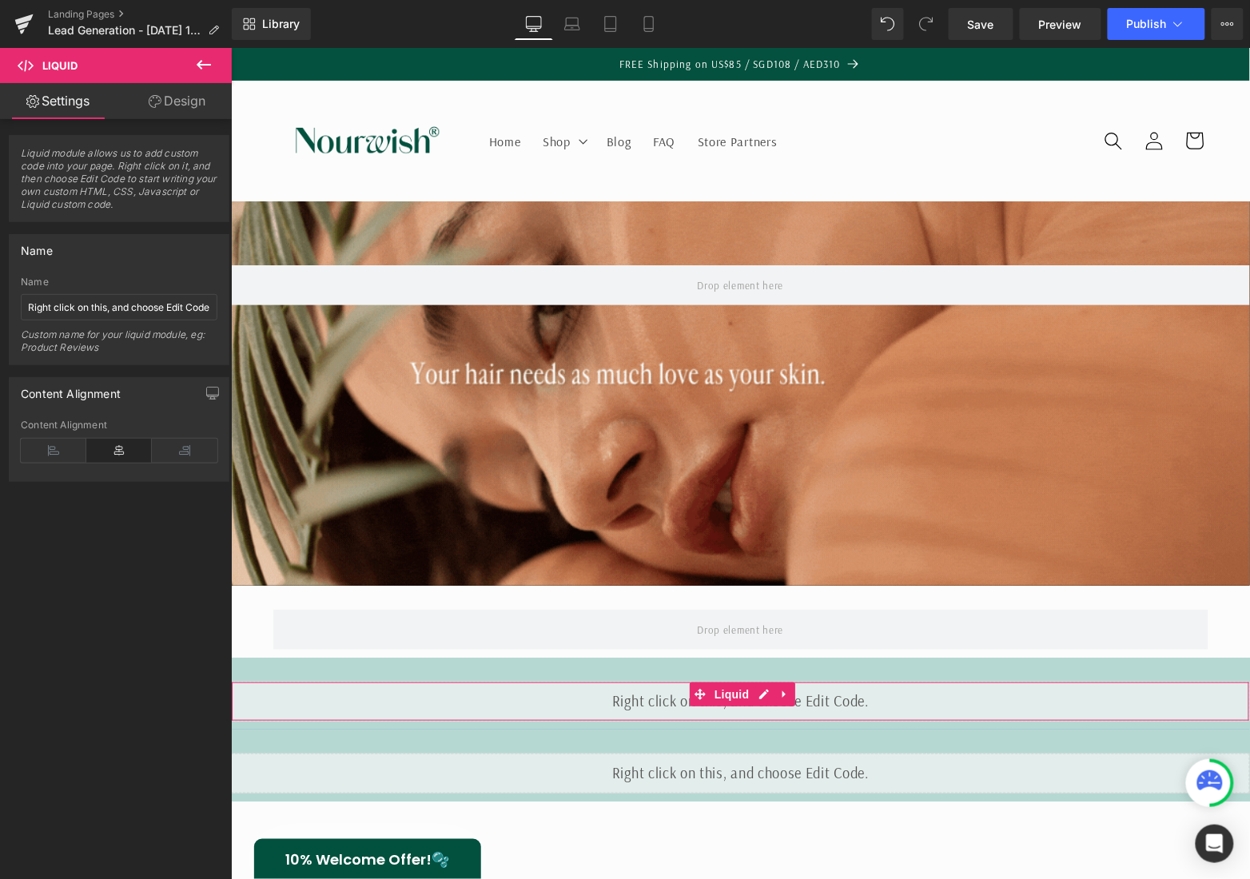
drag, startPoint x: 181, startPoint y: 105, endPoint x: 78, endPoint y: 277, distance: 201.4
click at [181, 105] on link "Design" at bounding box center [177, 101] width 116 height 36
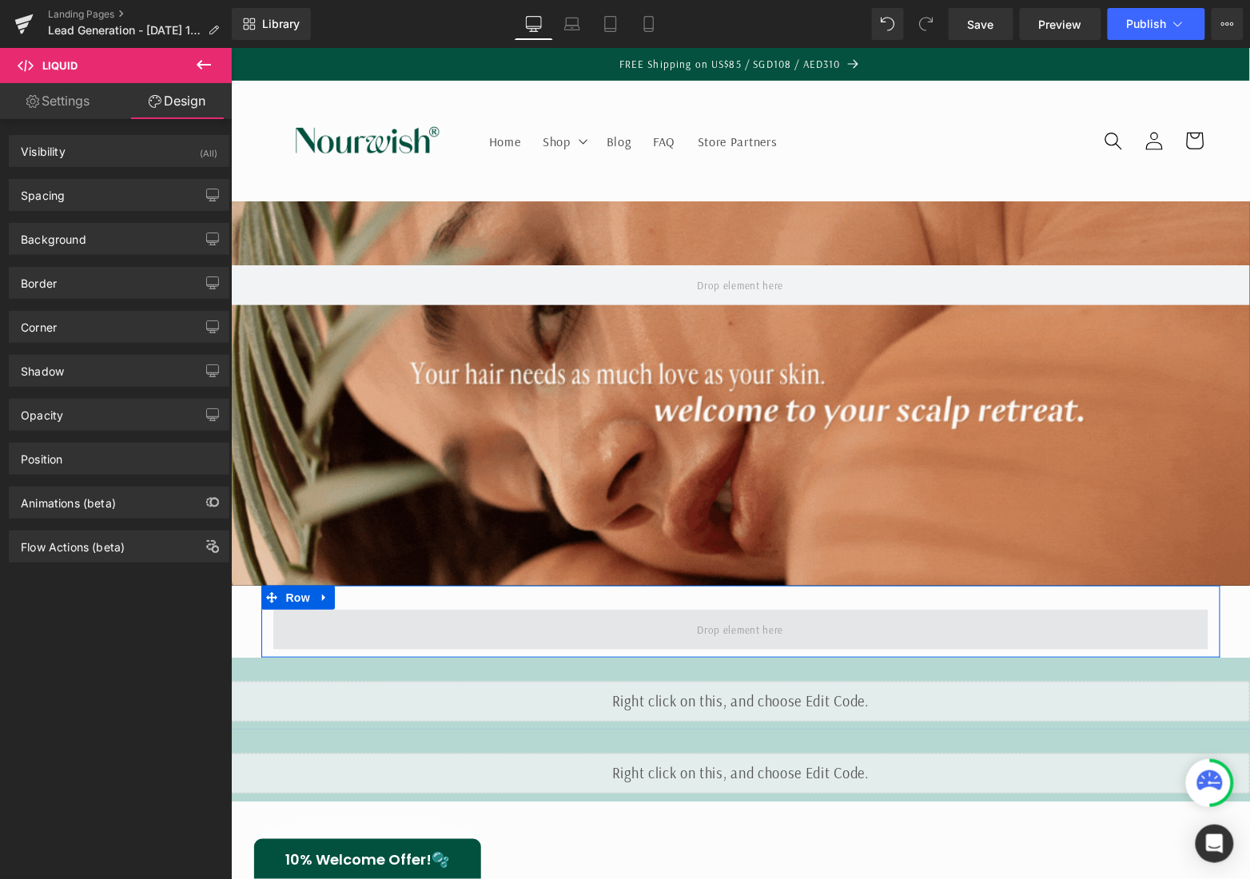
click at [436, 609] on span at bounding box center [739, 629] width 935 height 40
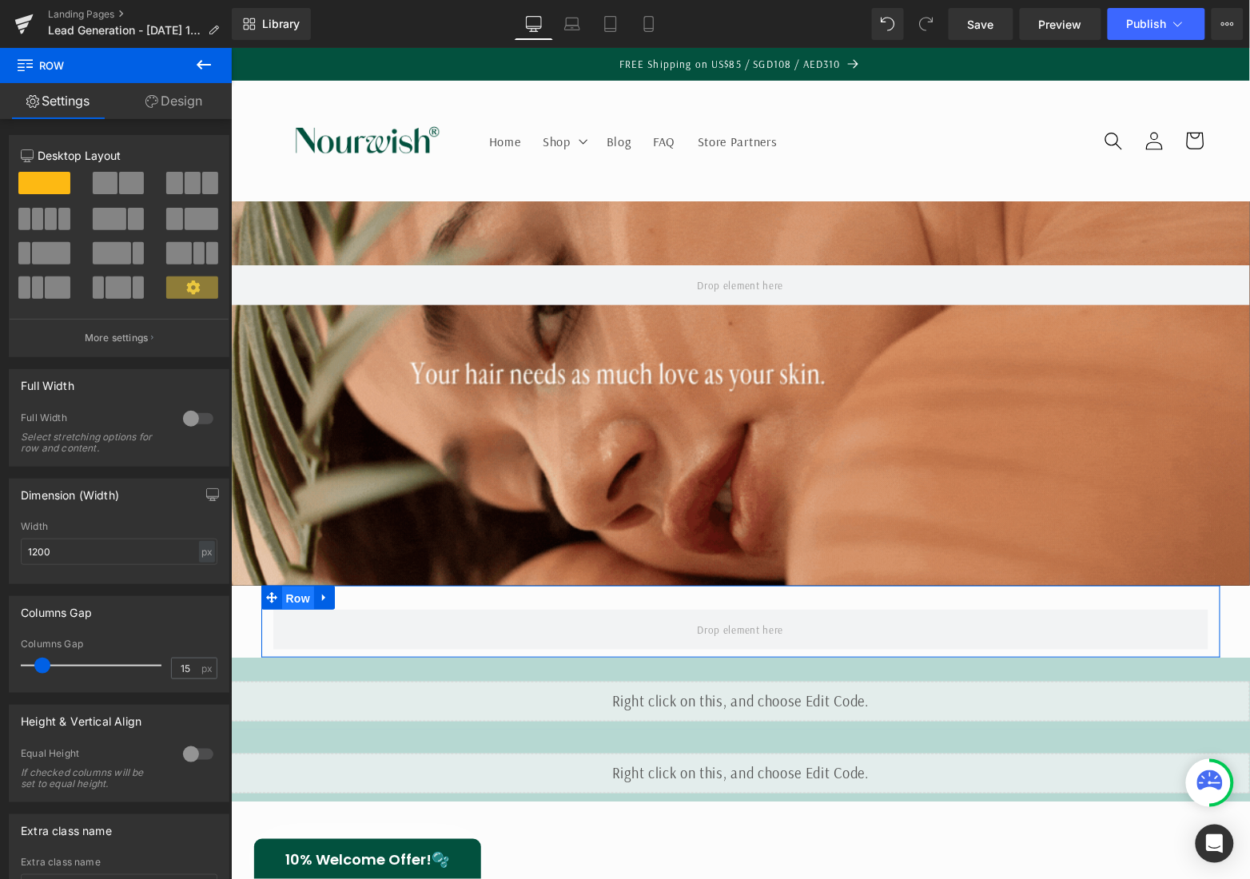
click at [292, 598] on span "Row" at bounding box center [297, 598] width 32 height 24
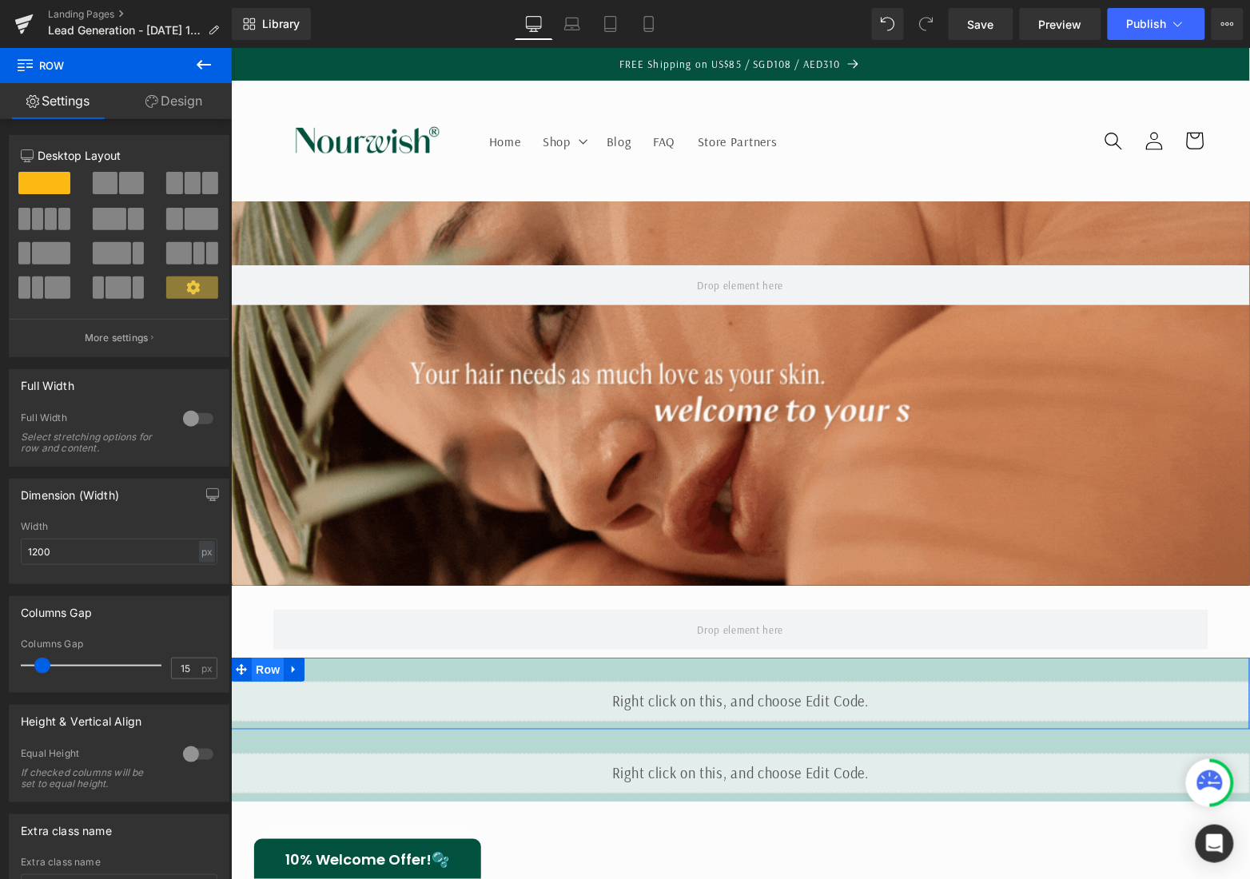
click at [259, 670] on span "Row" at bounding box center [267, 669] width 32 height 24
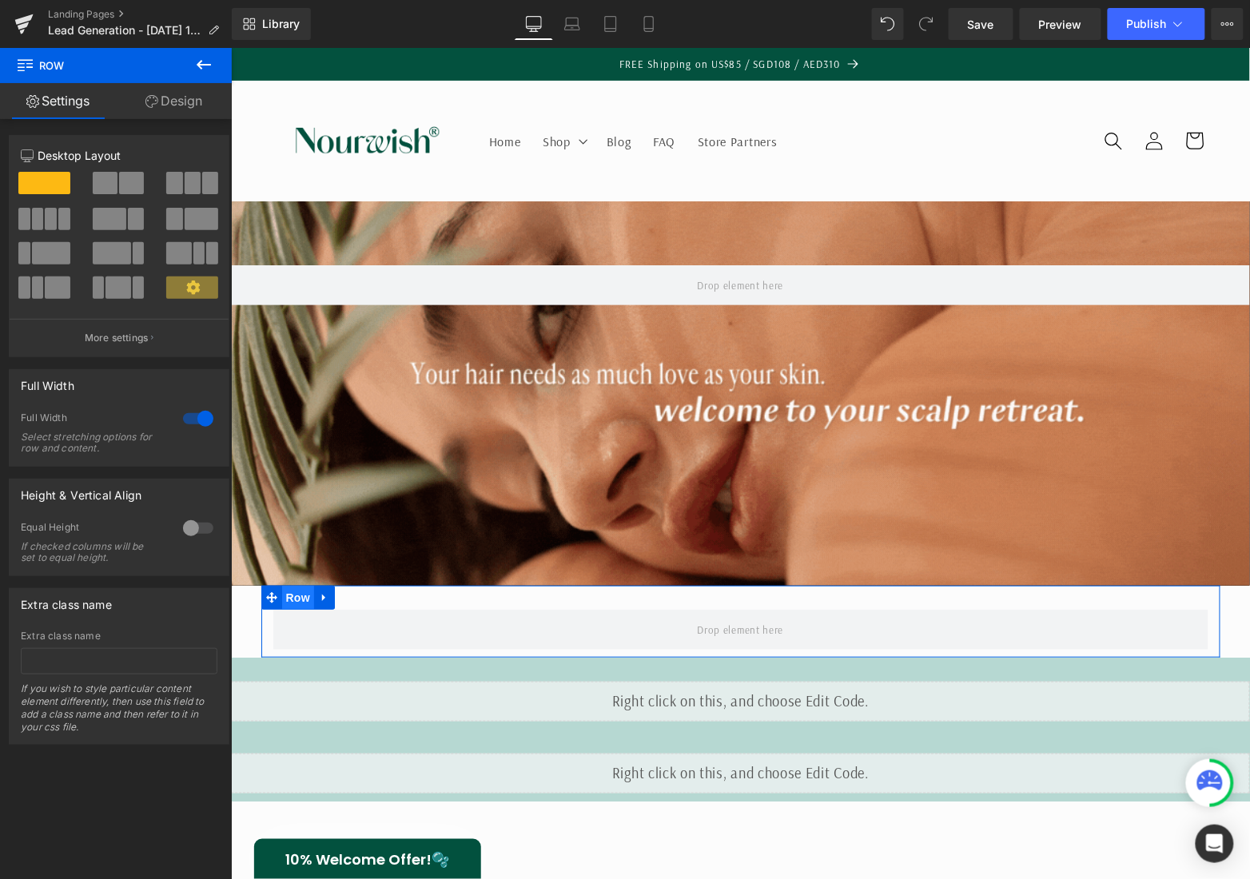
click at [284, 594] on span "Row" at bounding box center [297, 597] width 32 height 24
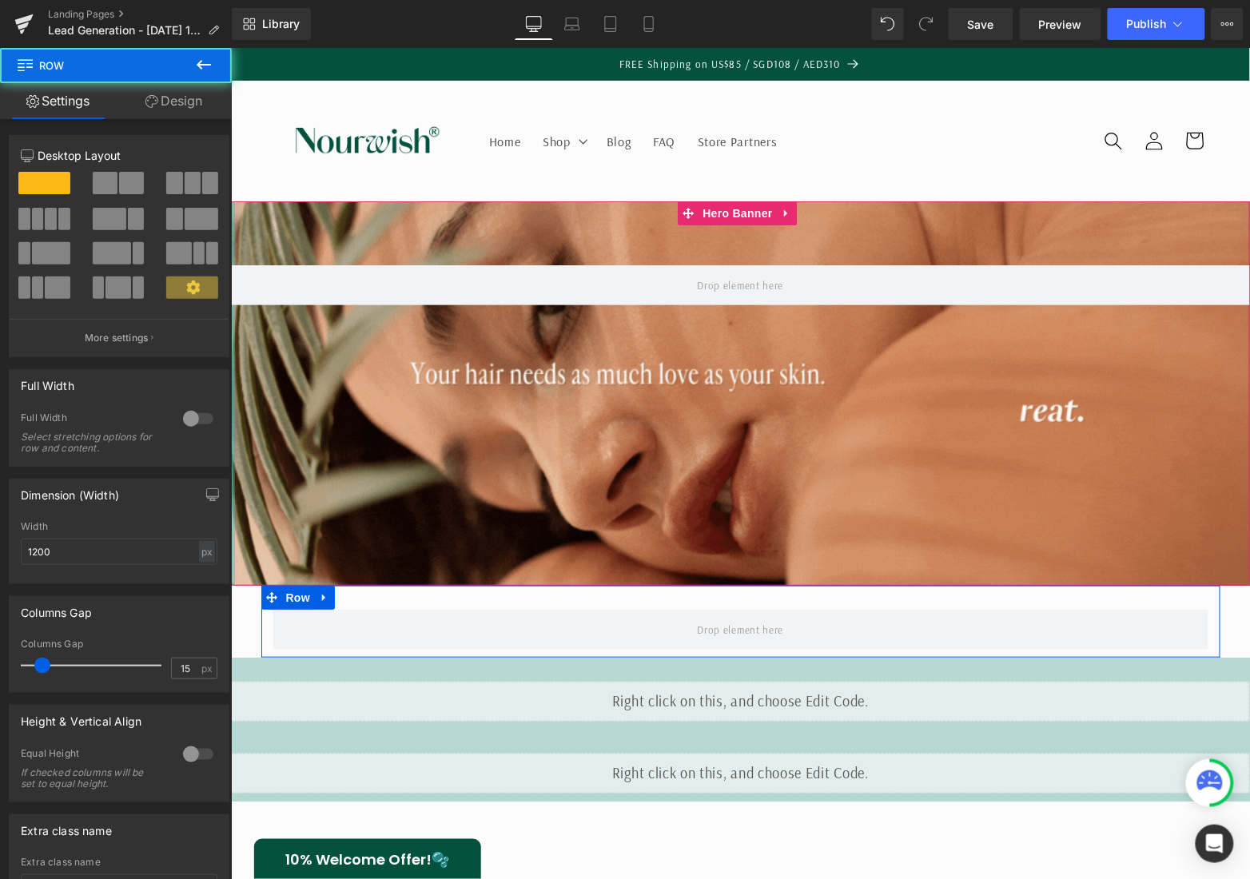
click at [179, 415] on div at bounding box center [198, 419] width 38 height 26
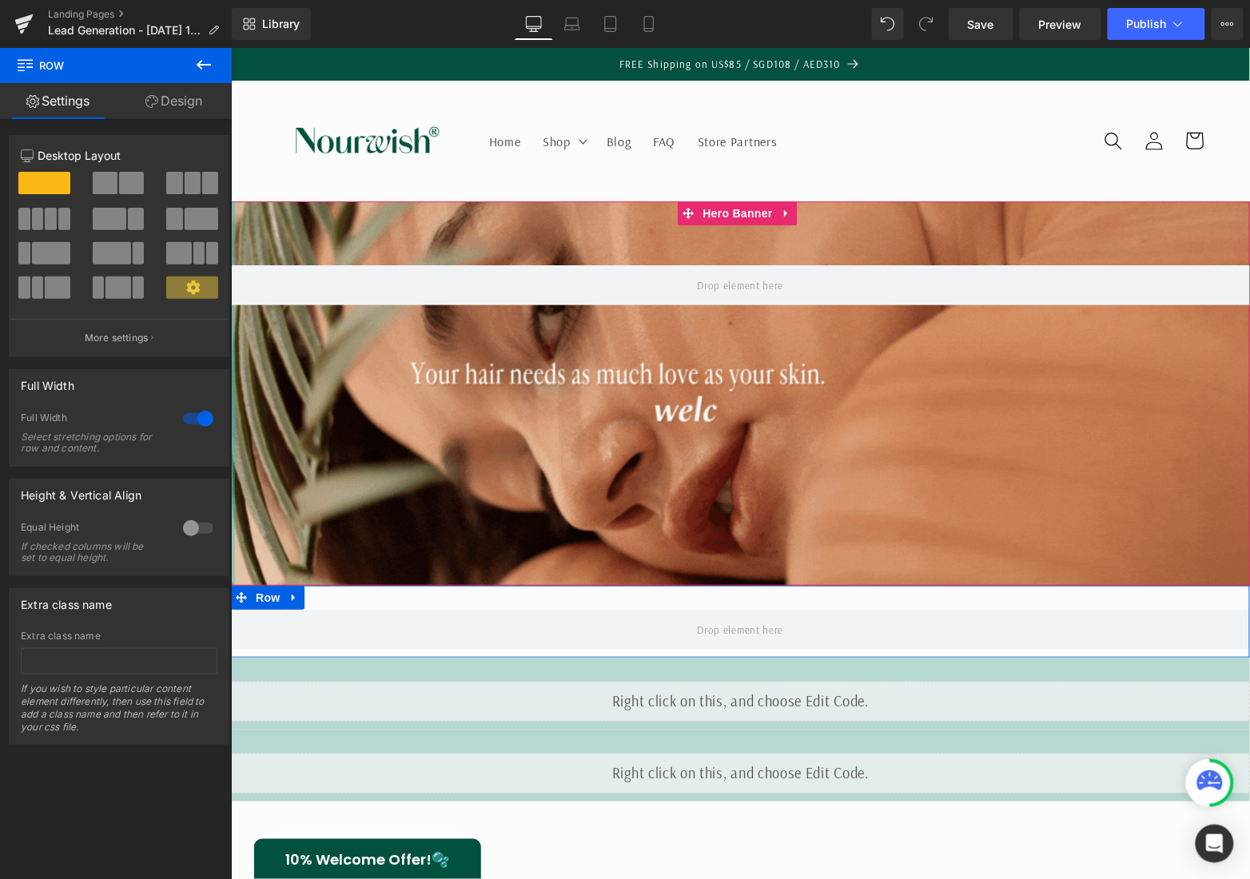
click at [205, 102] on link "Design" at bounding box center [174, 101] width 116 height 36
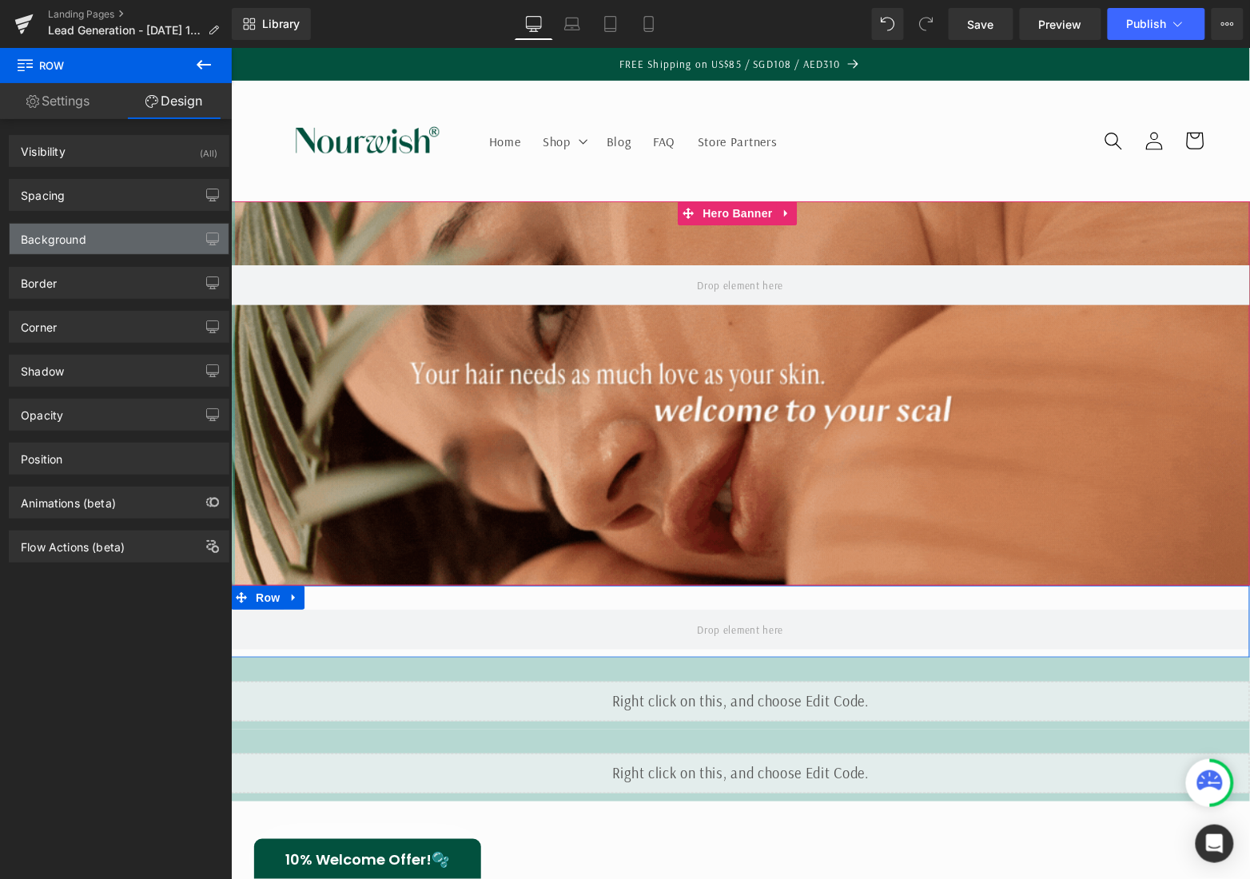
click at [105, 248] on div "Background" at bounding box center [119, 239] width 219 height 30
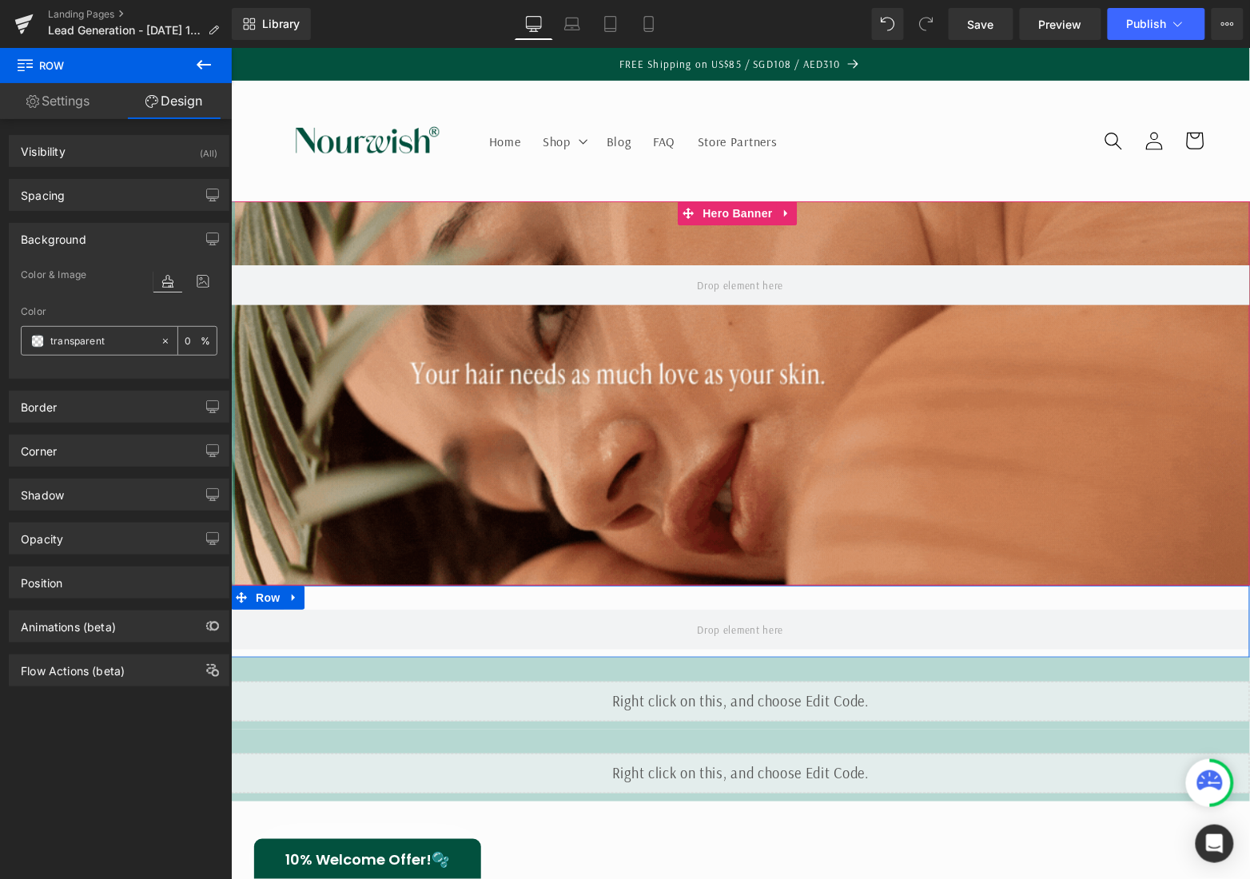
click at [83, 335] on input "transparent" at bounding box center [101, 341] width 102 height 18
paste input "#b6d8d2"
click at [83, 335] on input "transpa#b6d8d2rent" at bounding box center [101, 341] width 102 height 18
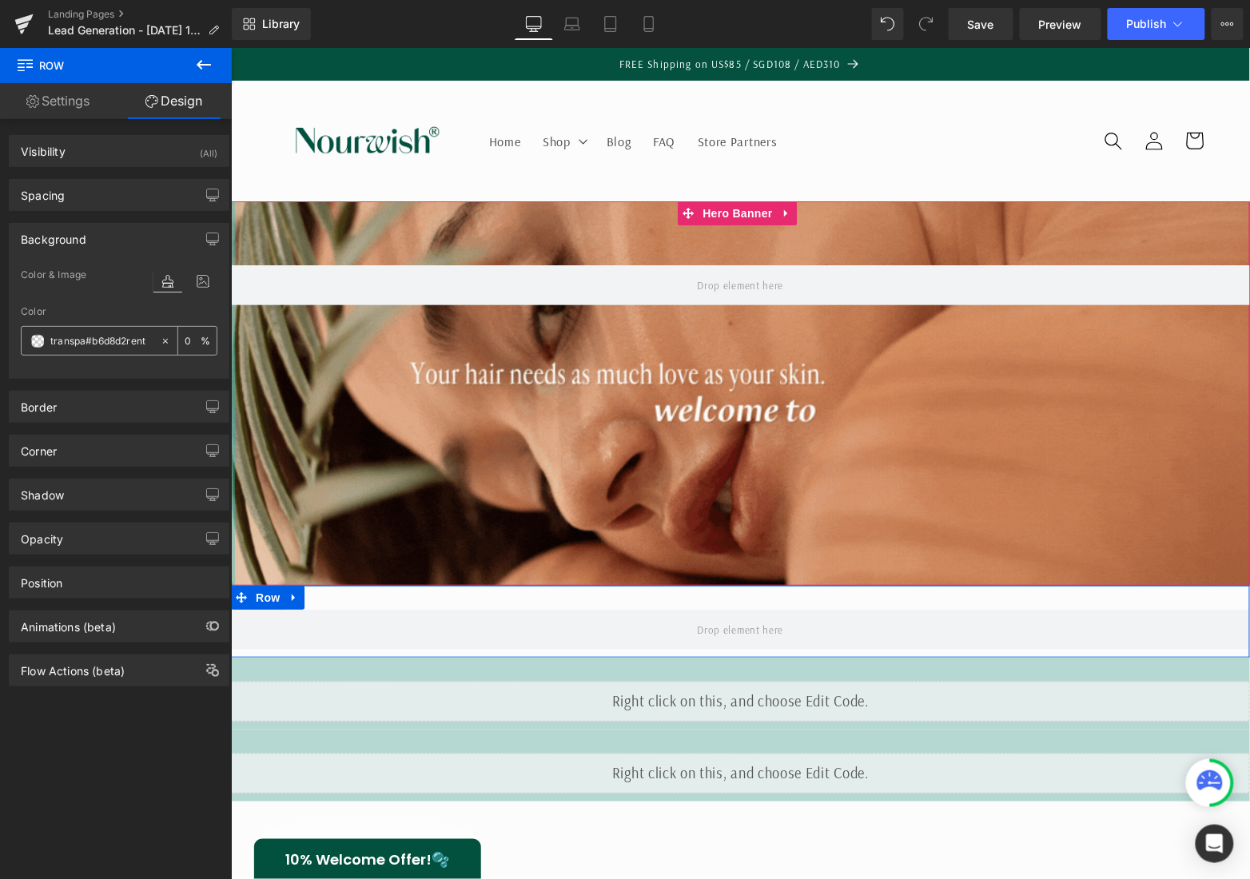
paste input "#b6d8d2"
type input "#b6d8d2"
type input "100"
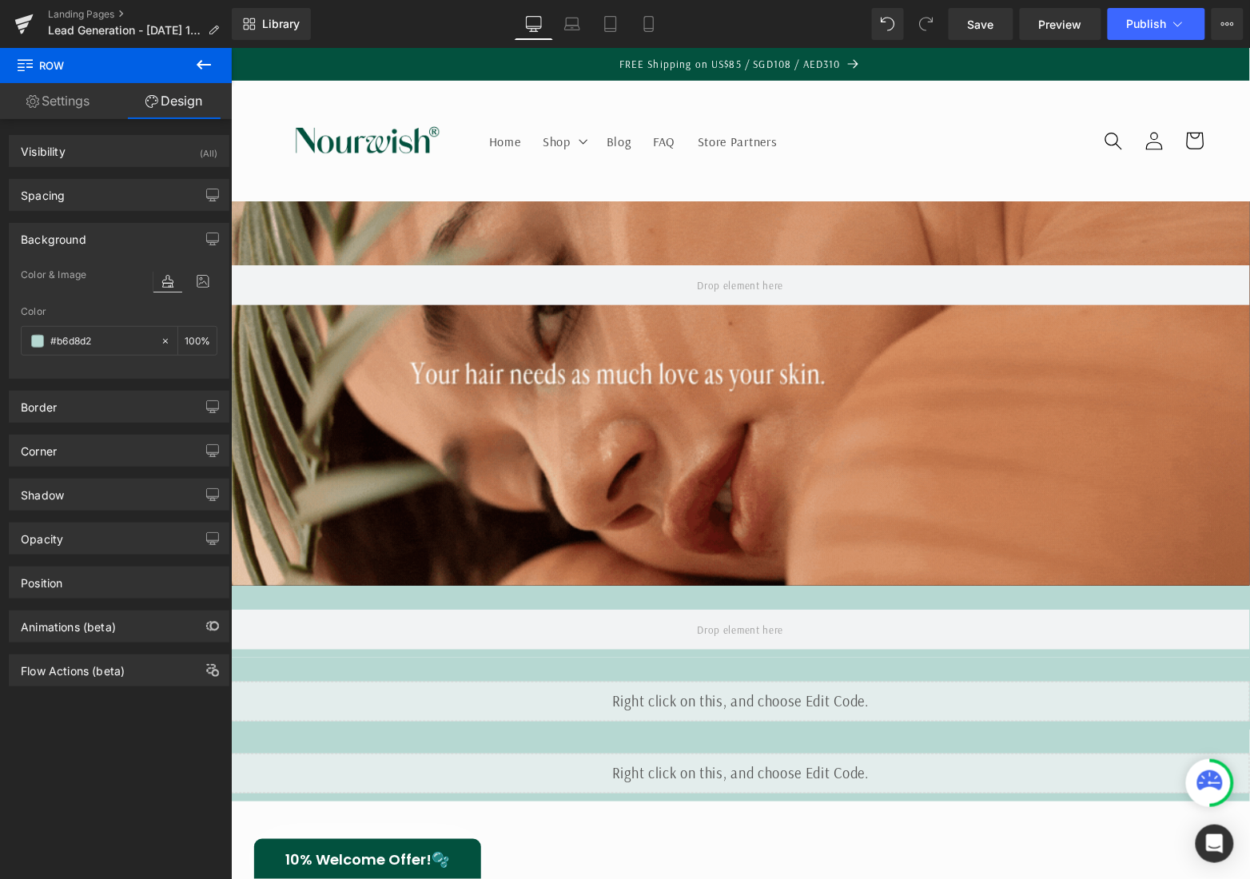
type input "#b6d8d2"
click at [196, 61] on icon at bounding box center [203, 64] width 19 height 19
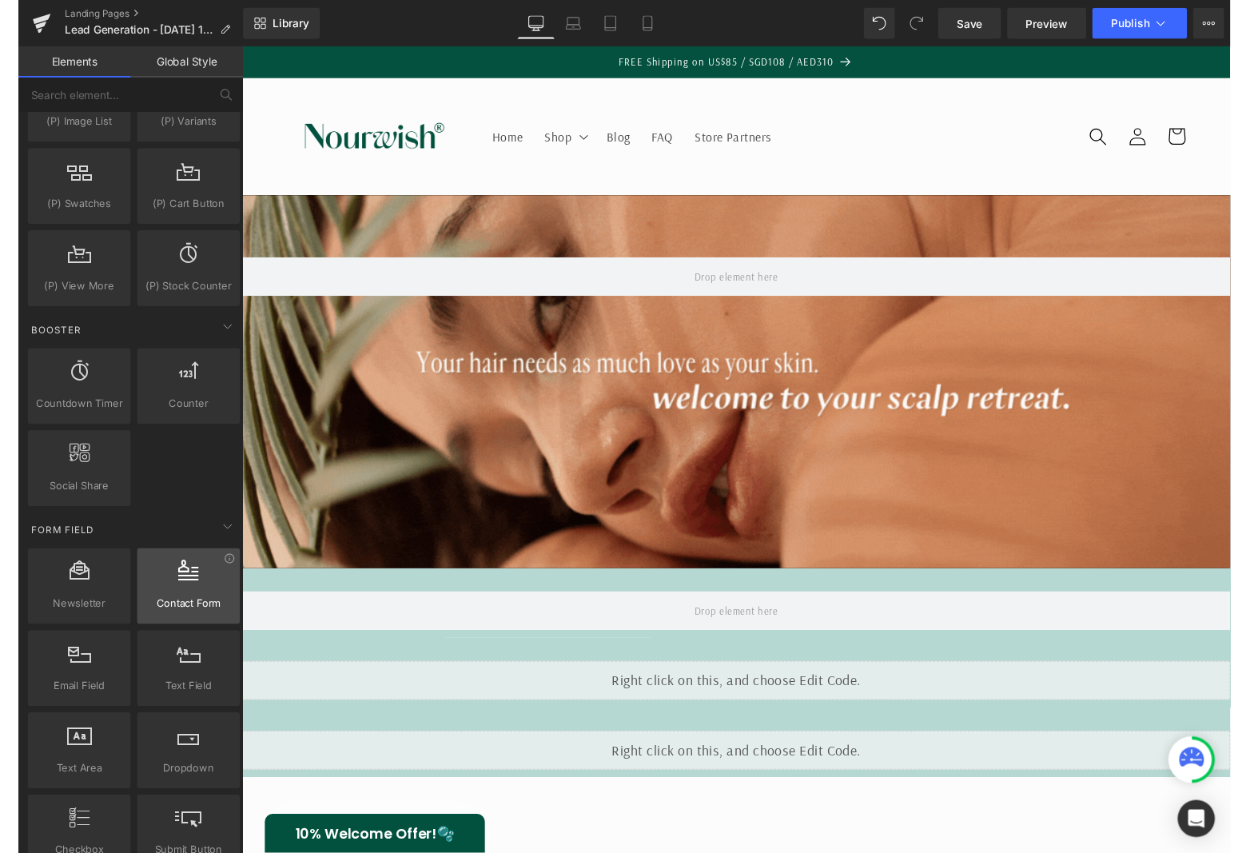
scroll to position [2818, 0]
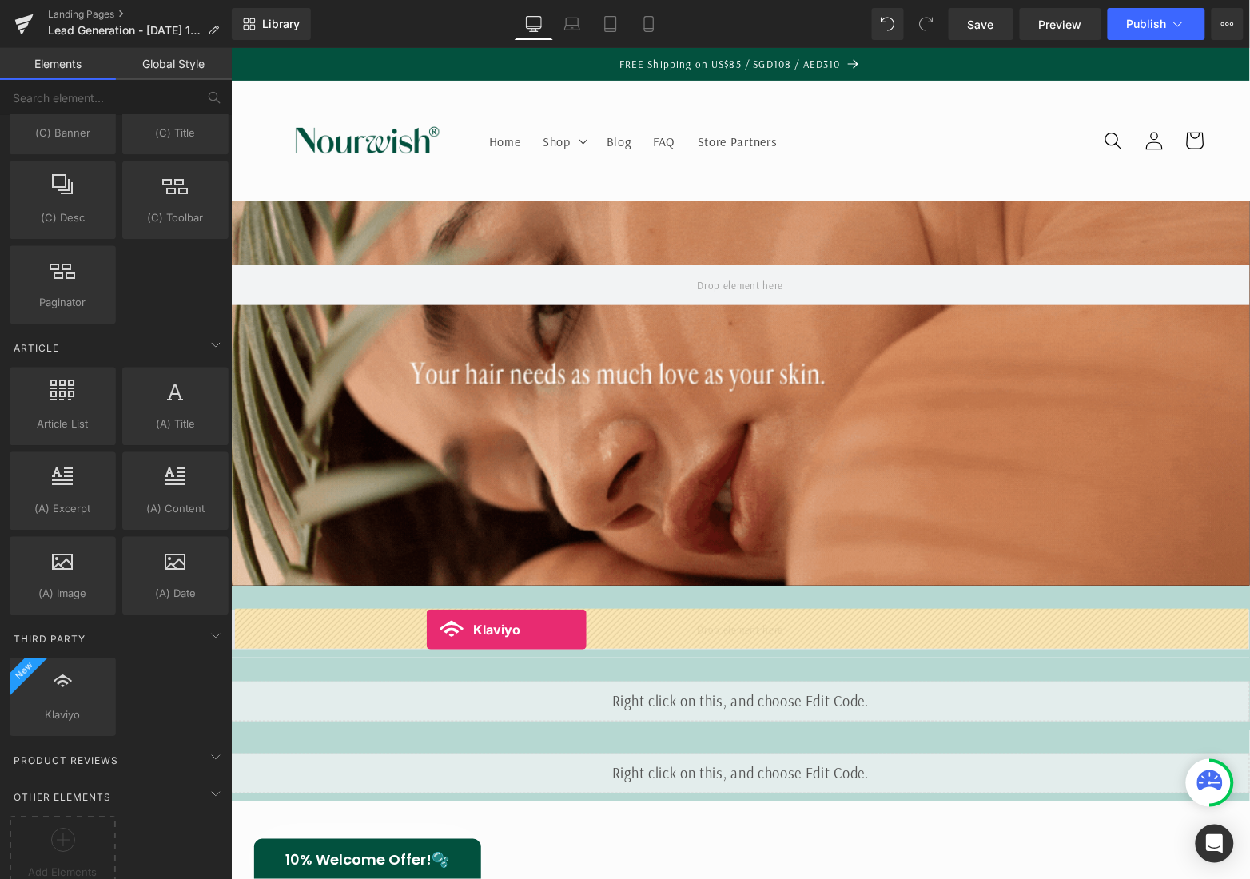
drag, startPoint x: 306, startPoint y: 715, endPoint x: 425, endPoint y: 629, distance: 147.0
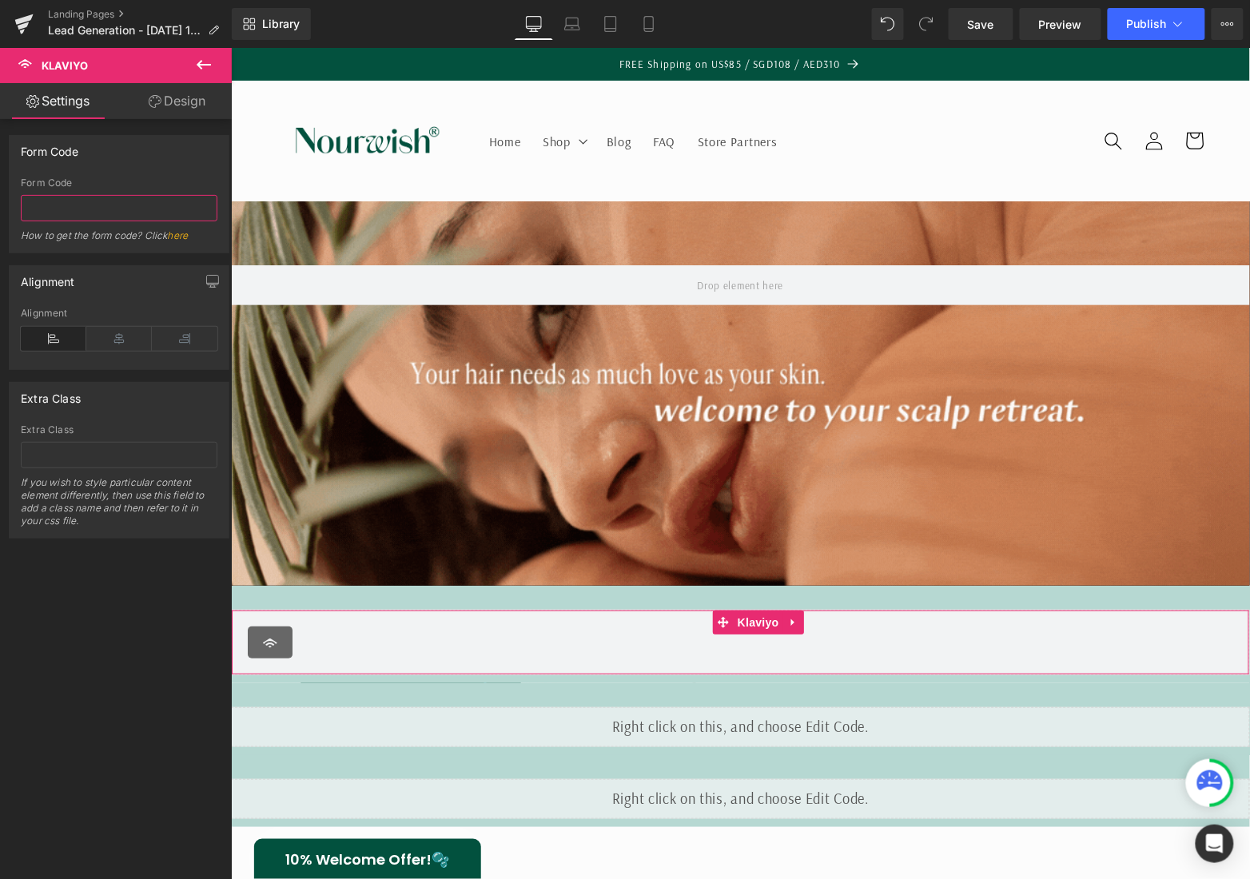
click at [124, 204] on input "text" at bounding box center [119, 208] width 197 height 26
paste input "RfWBPk"
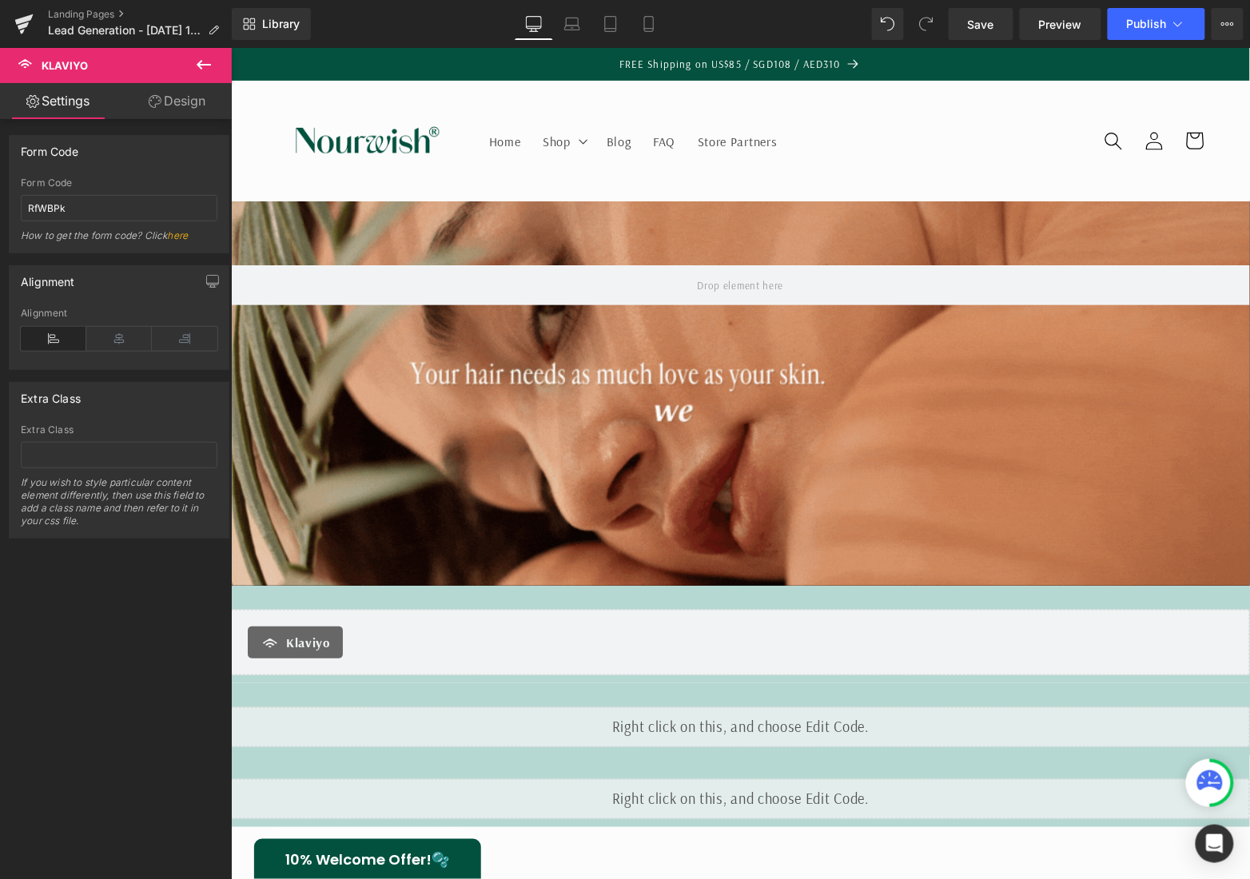
click at [189, 392] on div "Extra Class" at bounding box center [119, 398] width 219 height 30
click at [968, 22] on span "Save" at bounding box center [981, 24] width 26 height 17
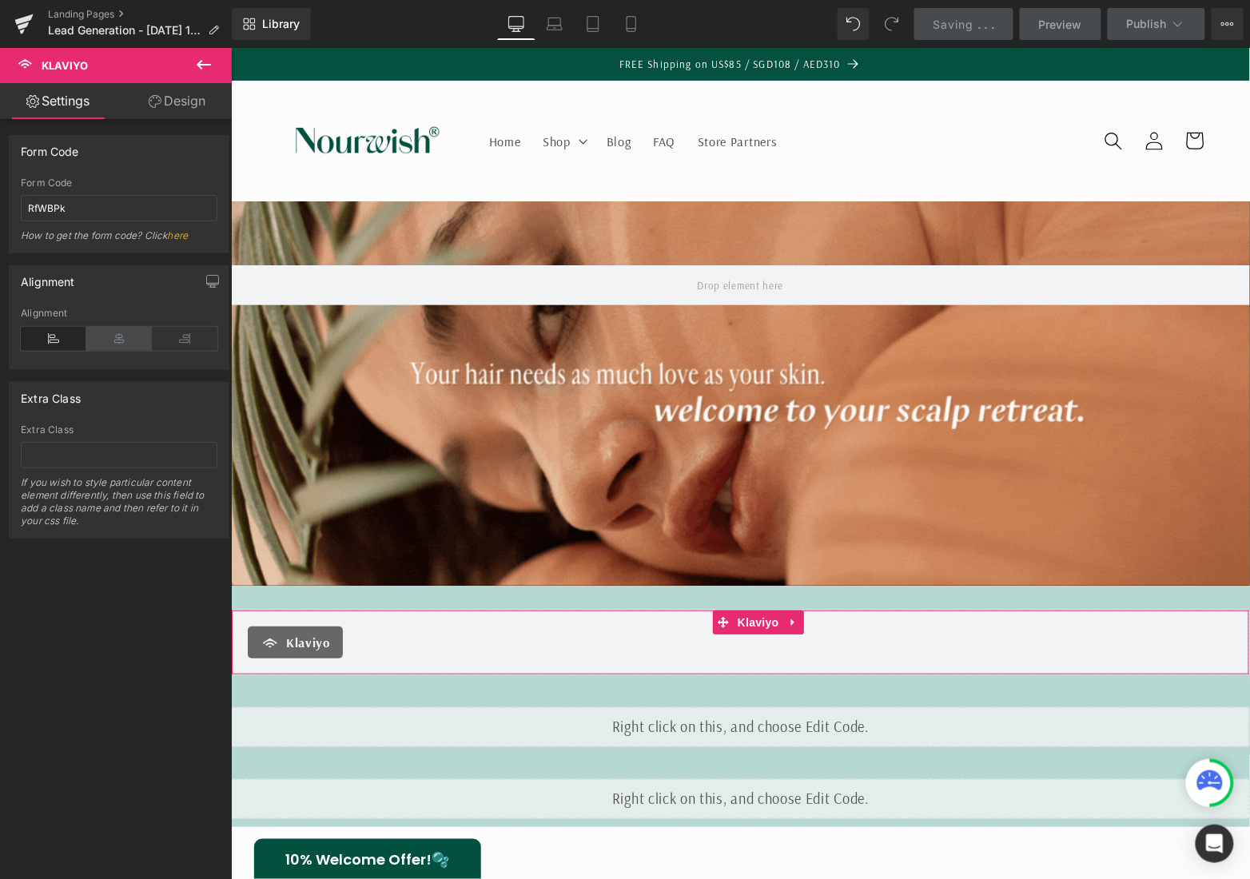
click at [92, 335] on icon at bounding box center [119, 339] width 66 height 24
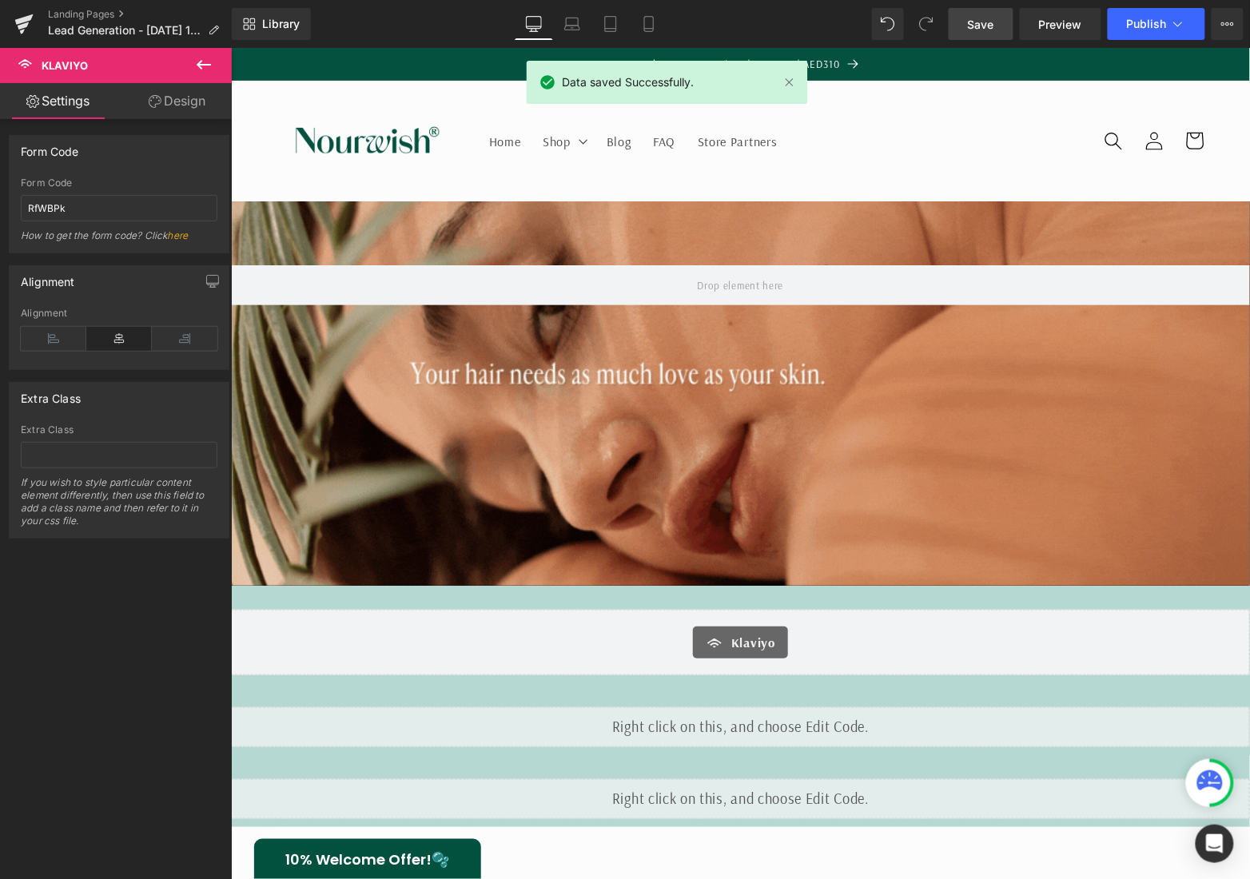
click at [982, 31] on link "Save" at bounding box center [980, 24] width 65 height 32
click at [1134, 27] on span "Publish" at bounding box center [1147, 24] width 40 height 13
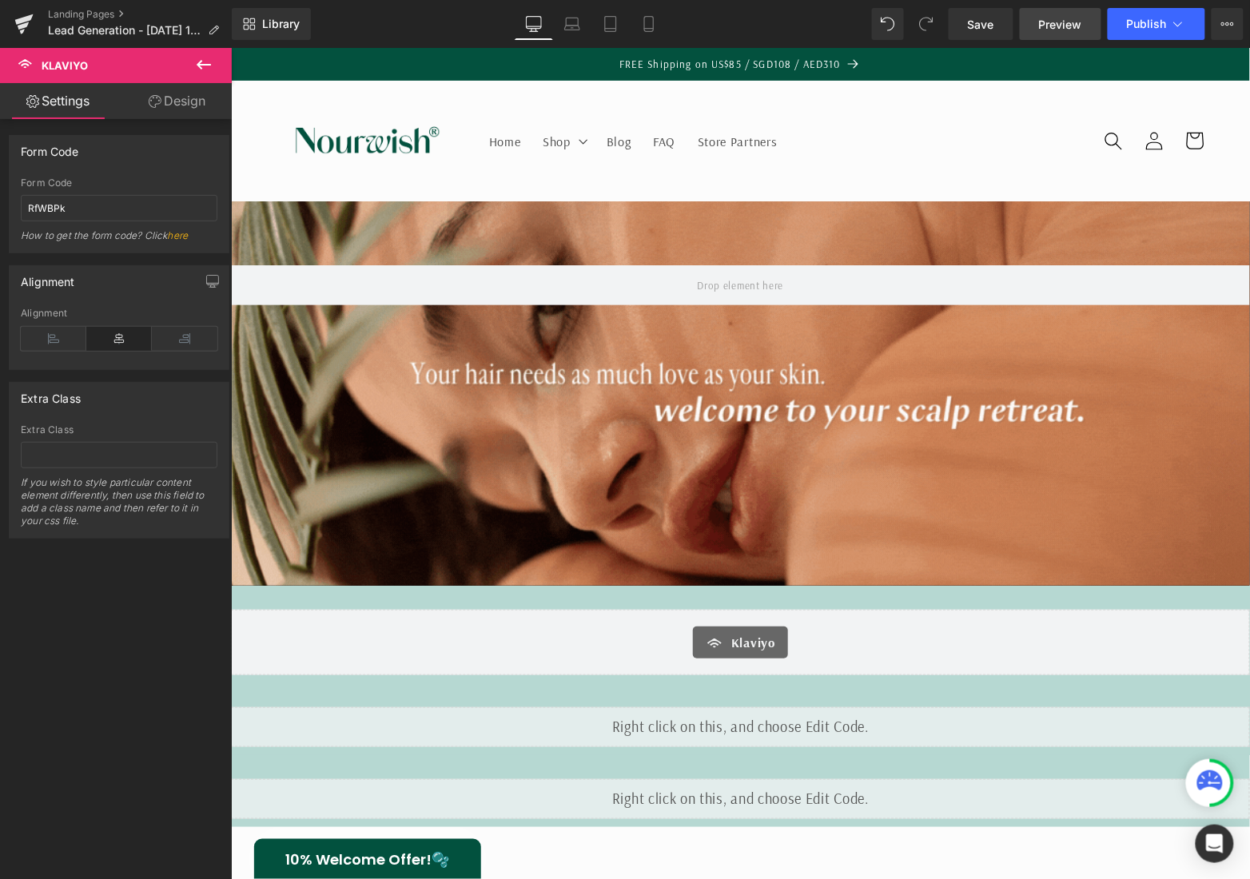
click at [1058, 14] on link "Preview" at bounding box center [1060, 24] width 81 height 32
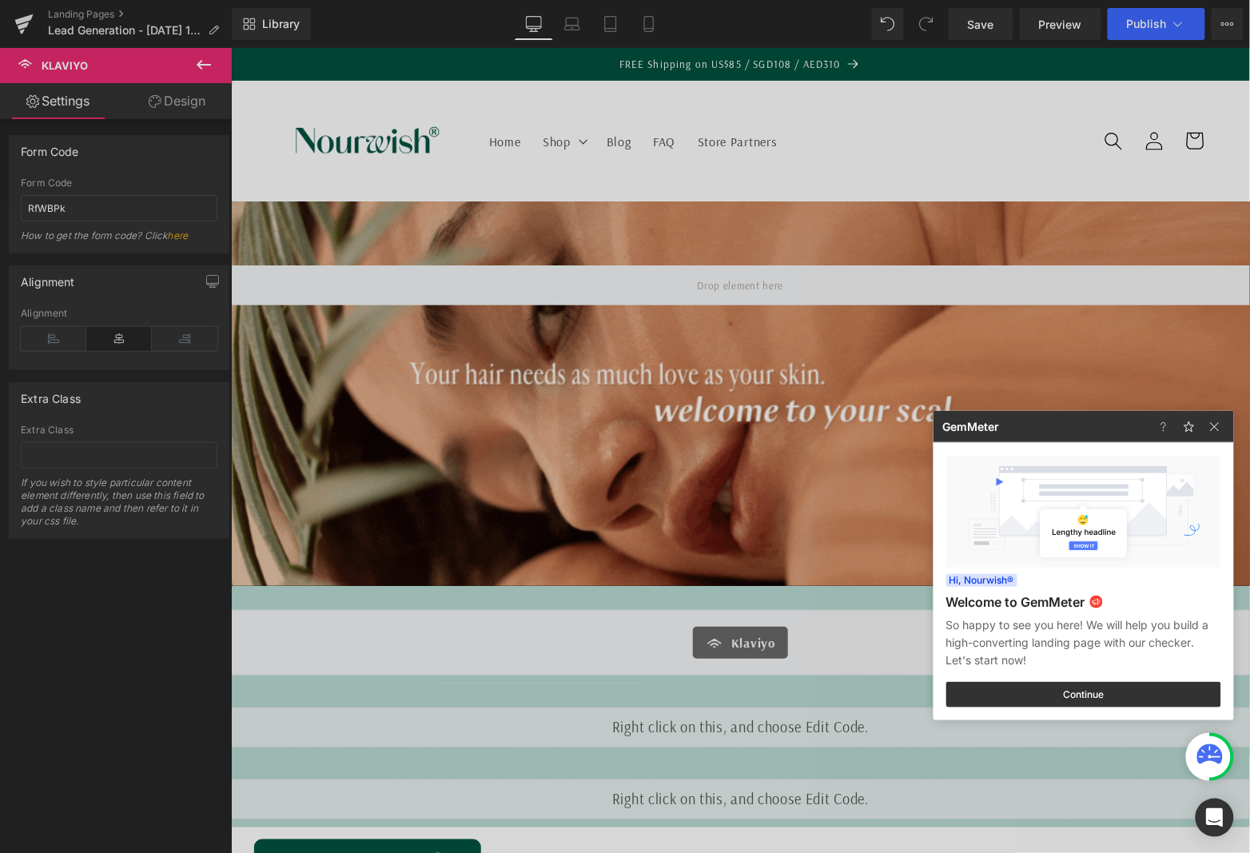
click at [790, 654] on div at bounding box center [625, 426] width 1250 height 853
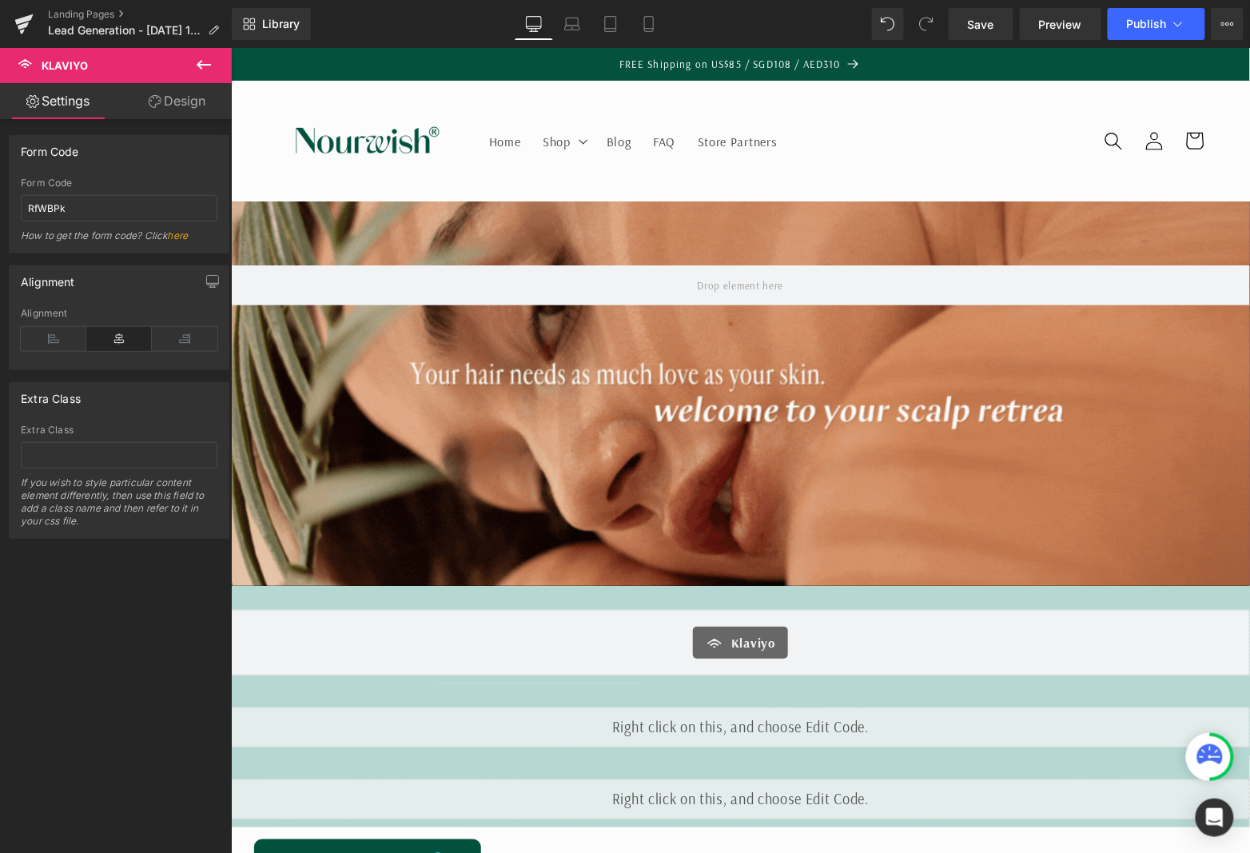
click at [733, 642] on span "Klaviyo" at bounding box center [752, 641] width 44 height 19
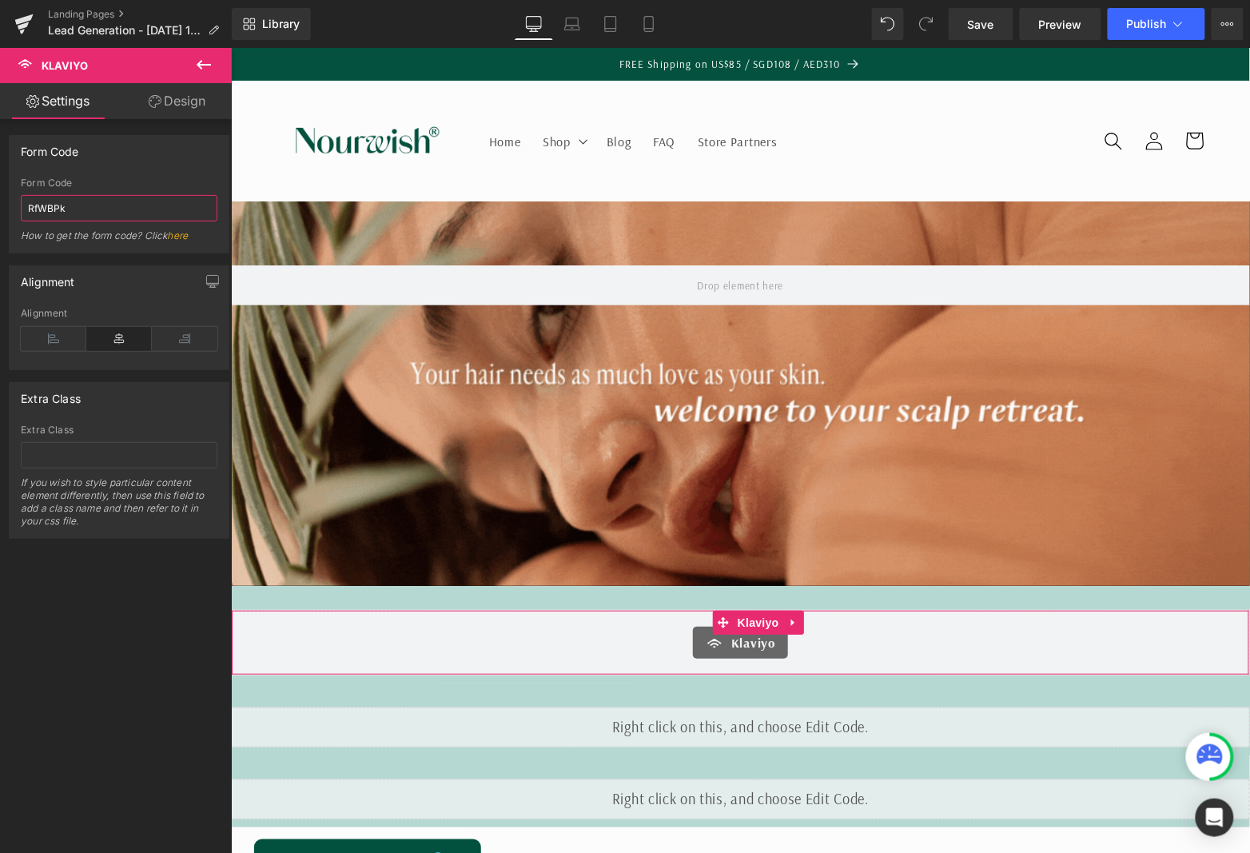
click at [40, 204] on input "RfWBPk" at bounding box center [119, 208] width 197 height 26
click at [46, 203] on input "RfWBPk" at bounding box center [119, 208] width 197 height 26
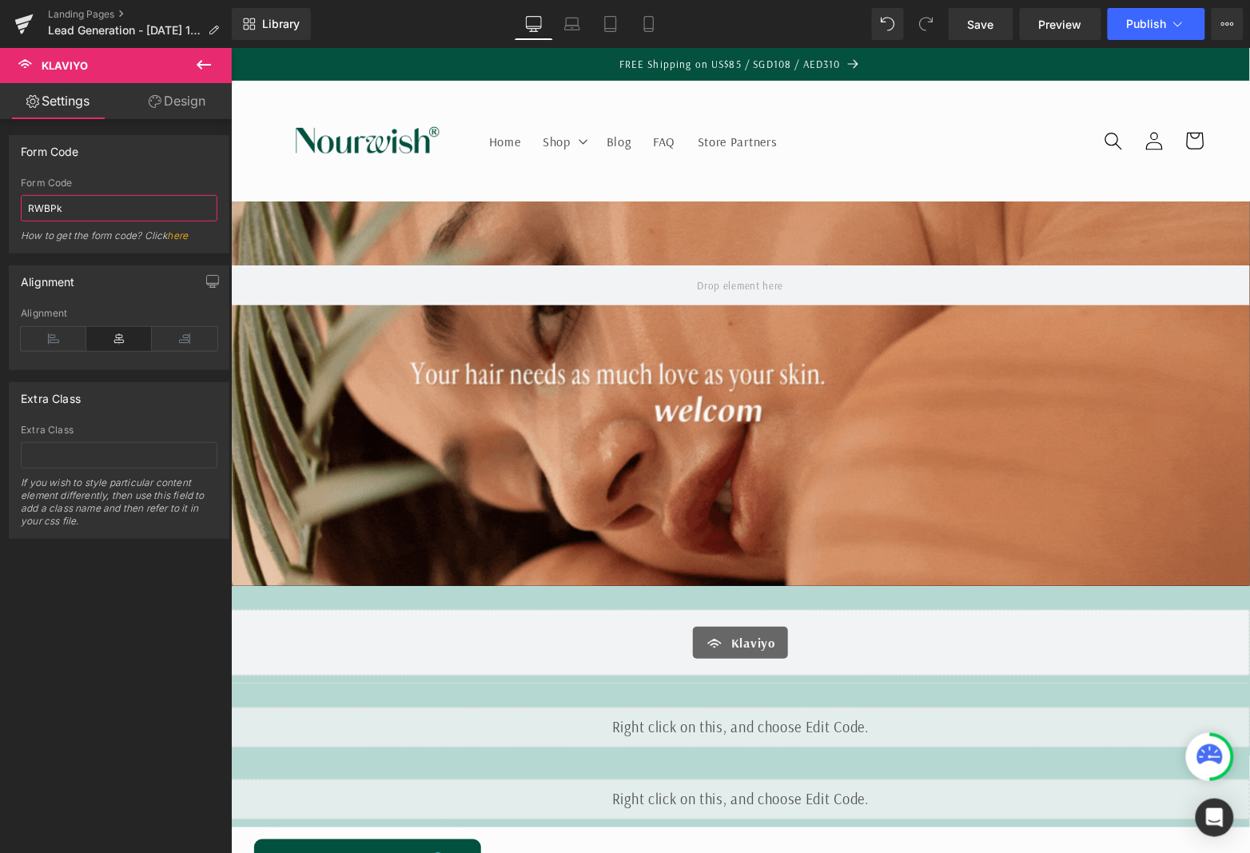
type input "RfWBPk"
click at [1002, 23] on link "Save" at bounding box center [980, 24] width 65 height 32
